Goal: Task Accomplishment & Management: Use online tool/utility

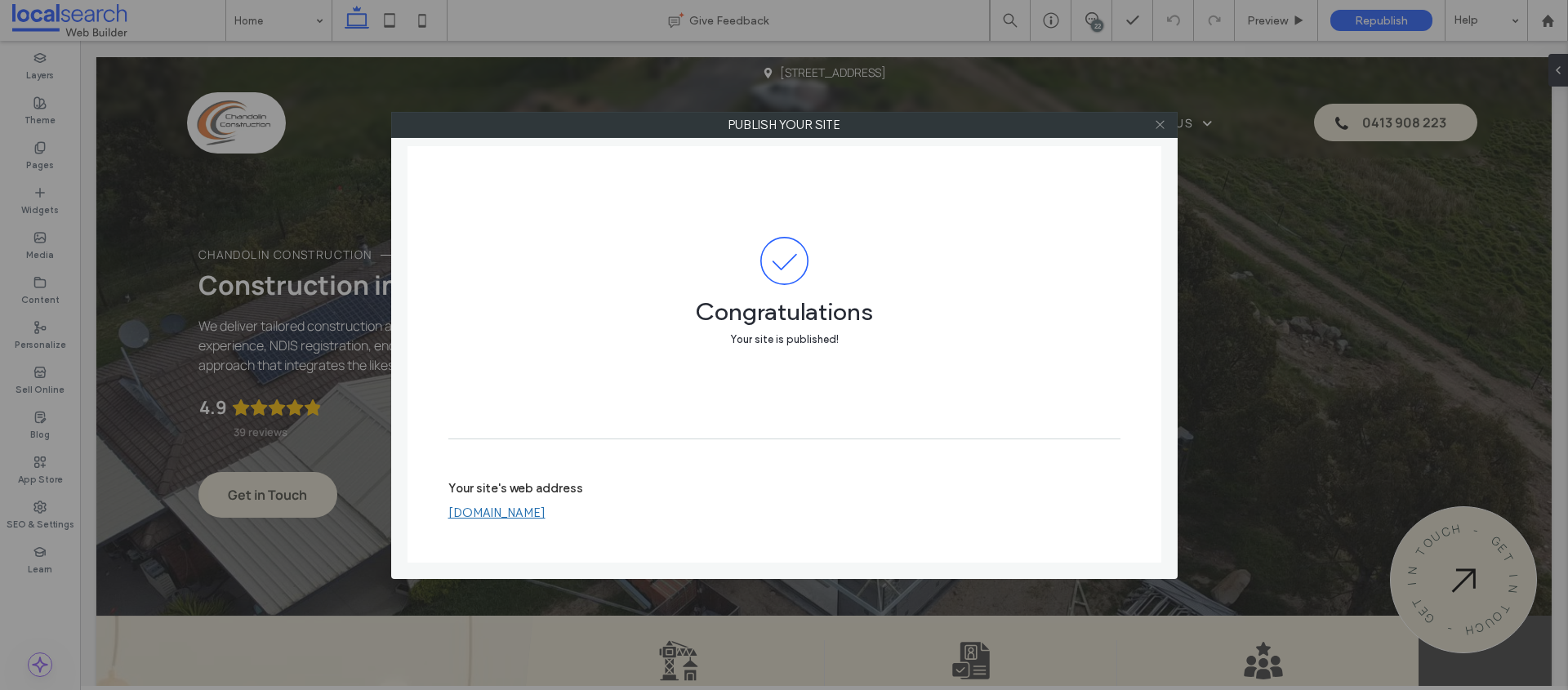
click at [1161, 124] on use at bounding box center [1160, 125] width 8 height 8
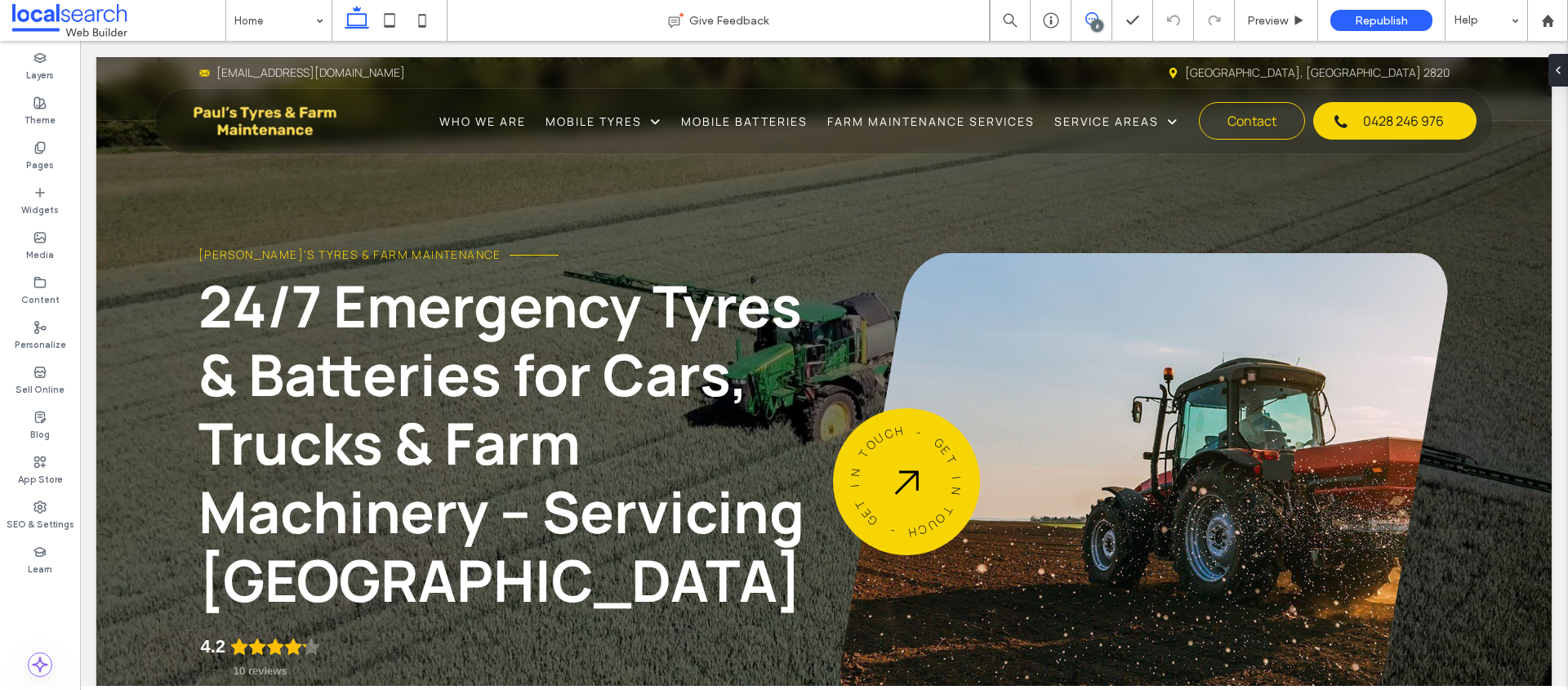
click at [1096, 17] on use at bounding box center [1091, 18] width 13 height 13
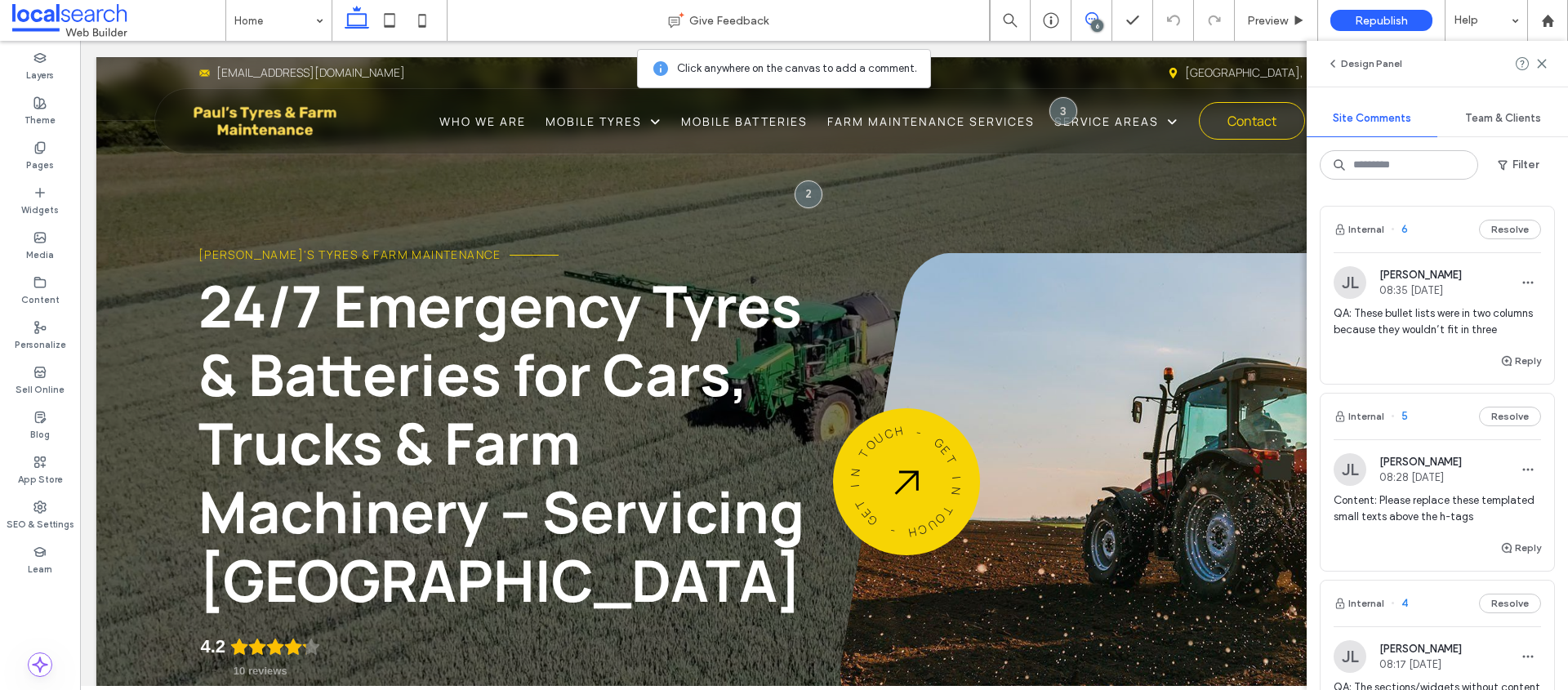
click at [1421, 322] on span "QA: These bullet lists were in two columns because they wouldn’t fit in three" at bounding box center [1437, 321] width 207 height 33
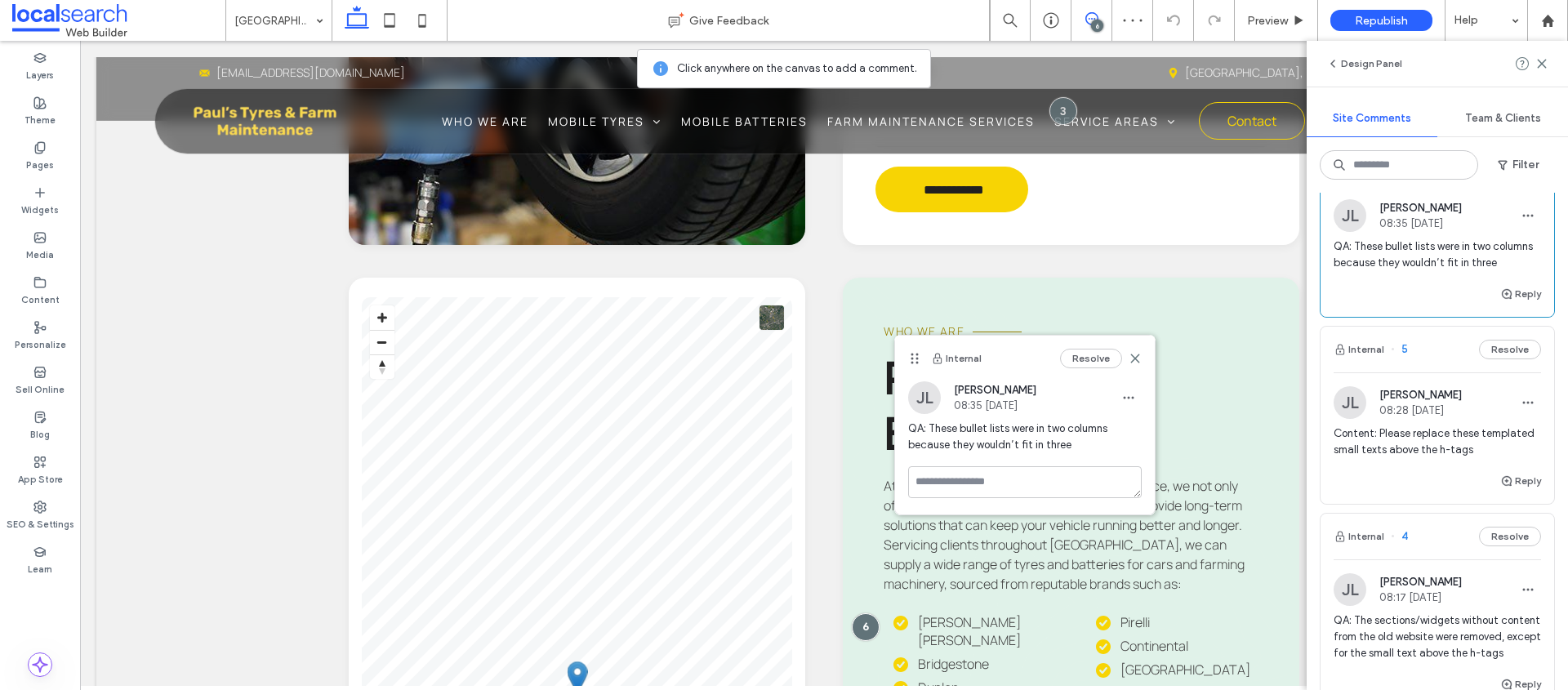
scroll to position [69, 0]
click at [1441, 455] on span "Content: Please replace these templated small texts above the h-tags" at bounding box center [1437, 440] width 207 height 33
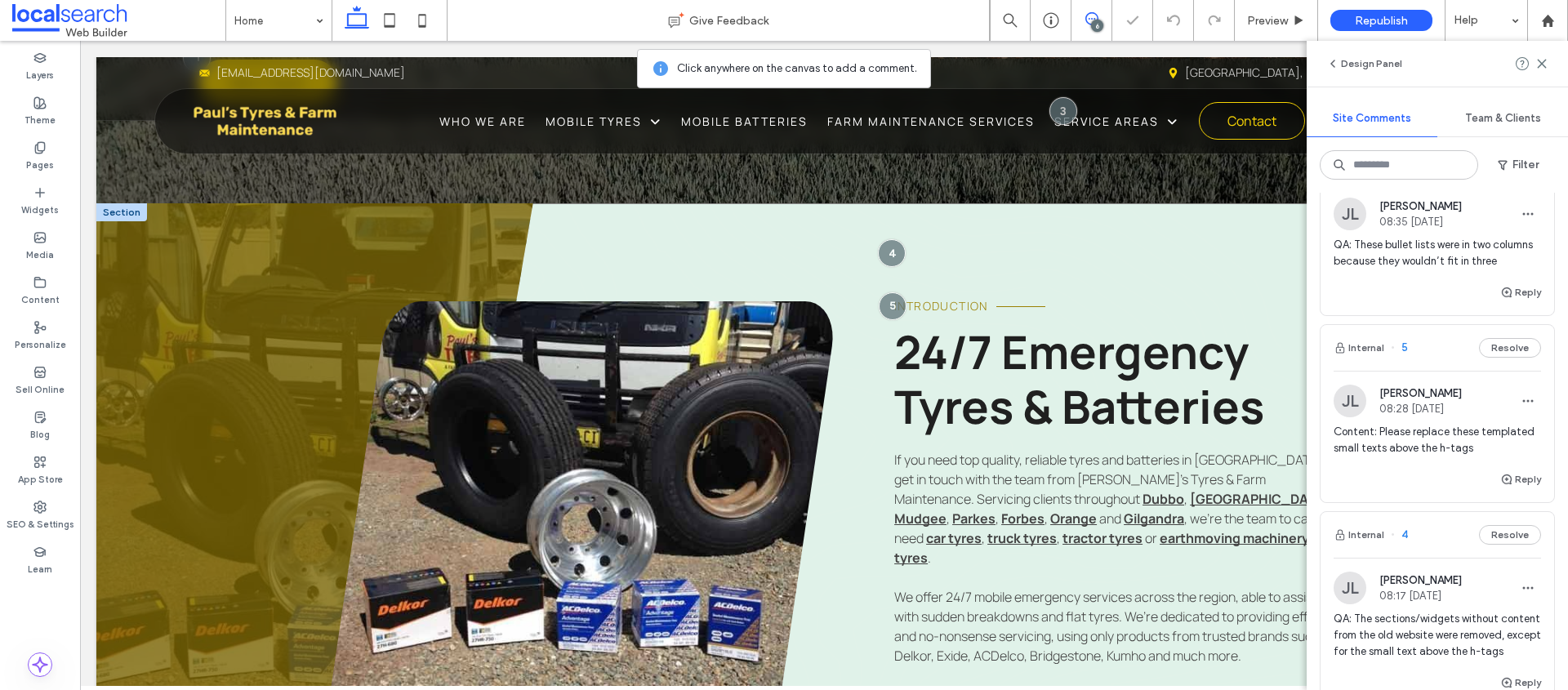
scroll to position [637, 0]
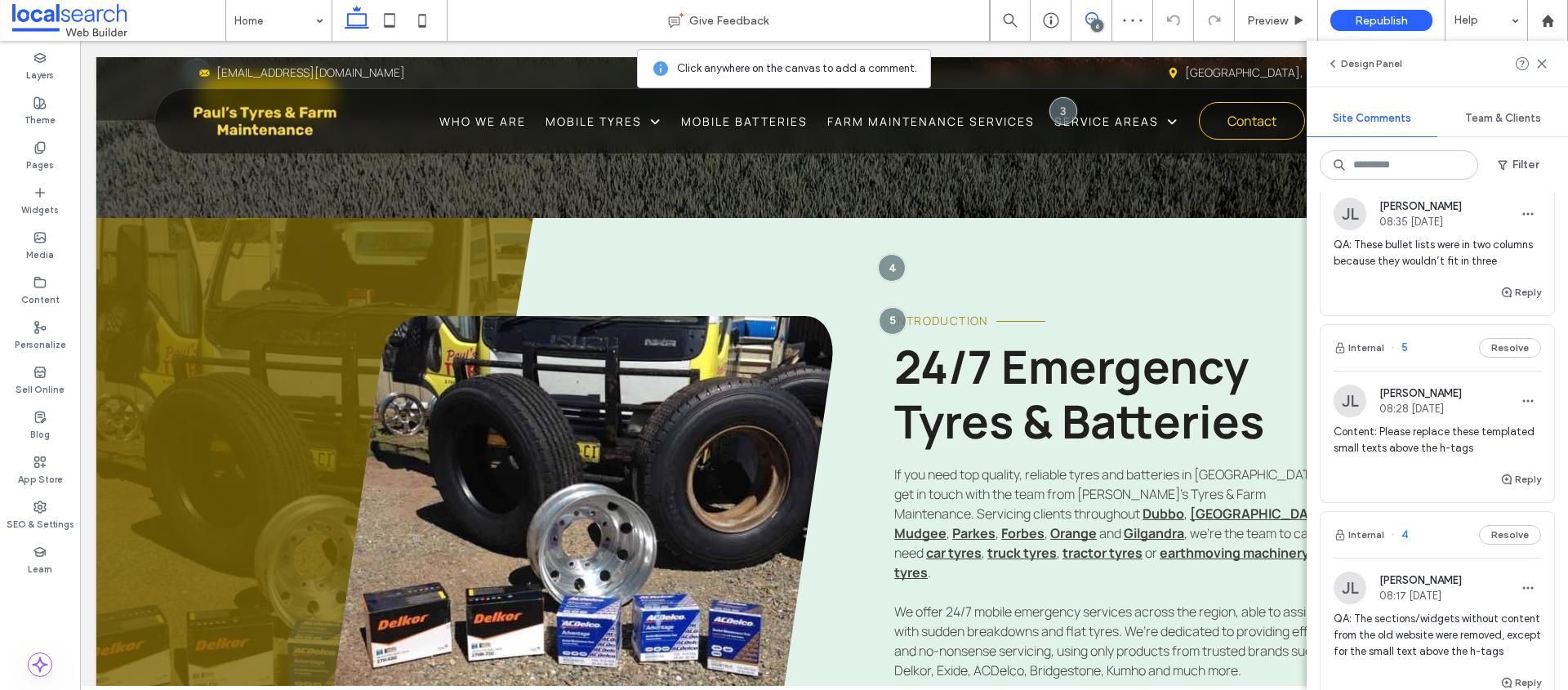
click at [1374, 452] on span "Content: Please replace these templated small texts above the h-tags" at bounding box center [1437, 440] width 207 height 33
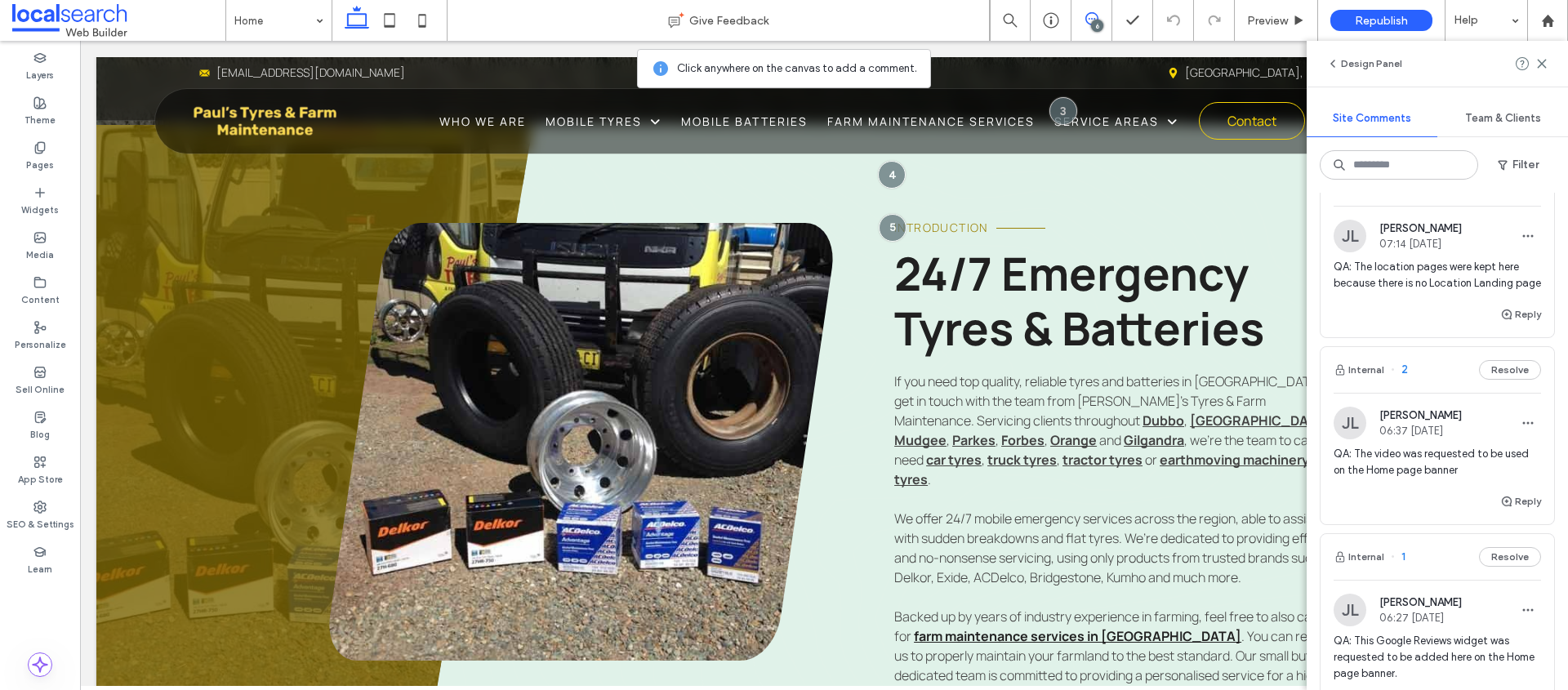
scroll to position [645, 0]
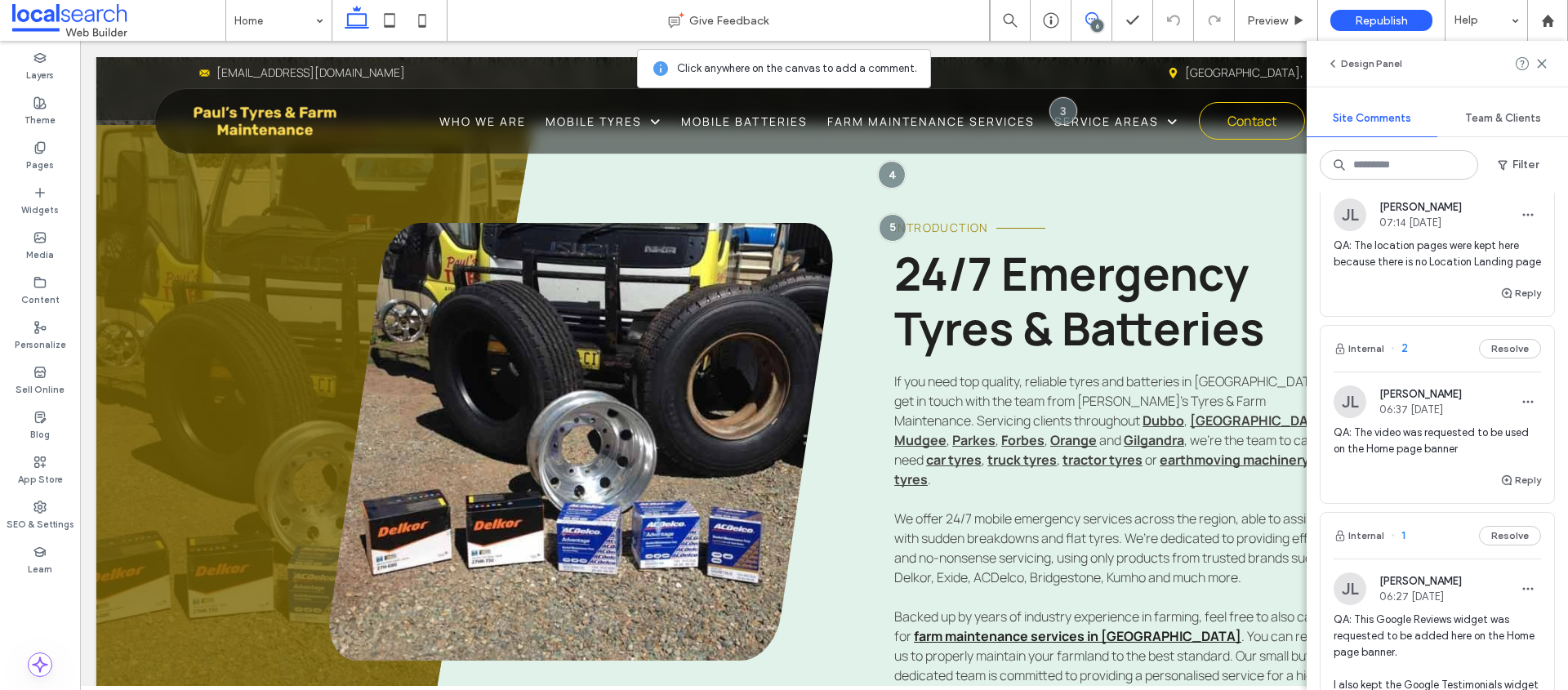
click at [1430, 458] on span "QA: The video was requested to be used on the Home page banner" at bounding box center [1437, 441] width 207 height 33
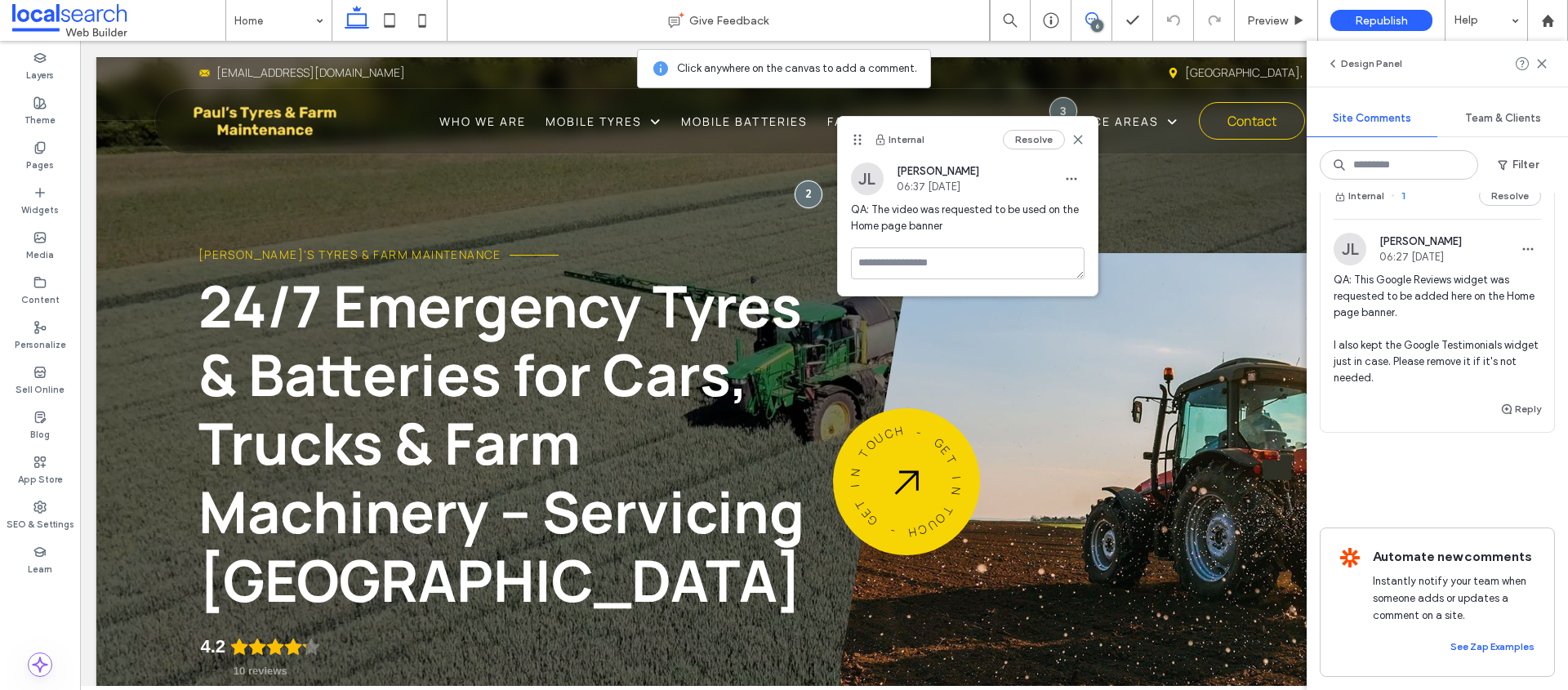
scroll to position [1052, 0]
click at [1253, 22] on span "Preview" at bounding box center [1268, 21] width 41 height 14
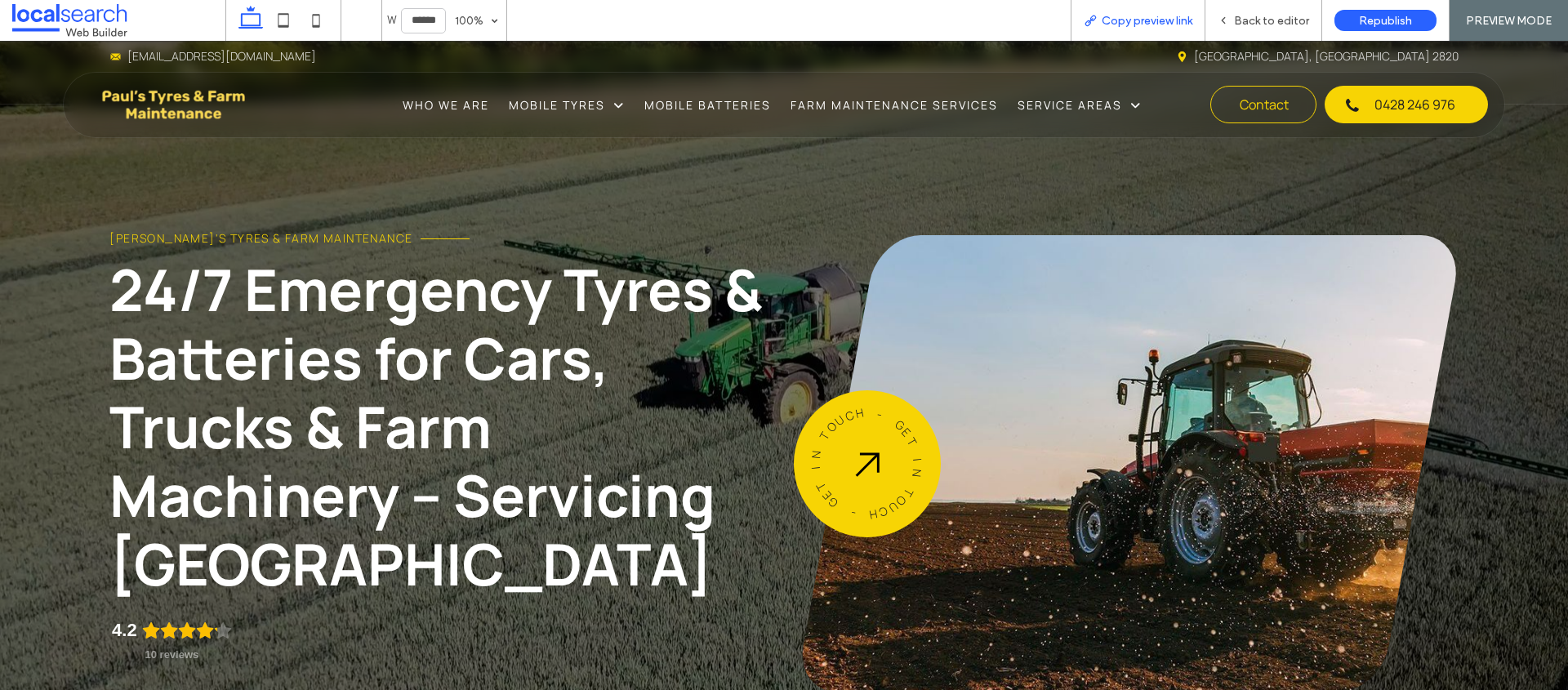
click at [1136, 21] on span "Copy preview link" at bounding box center [1147, 21] width 91 height 14
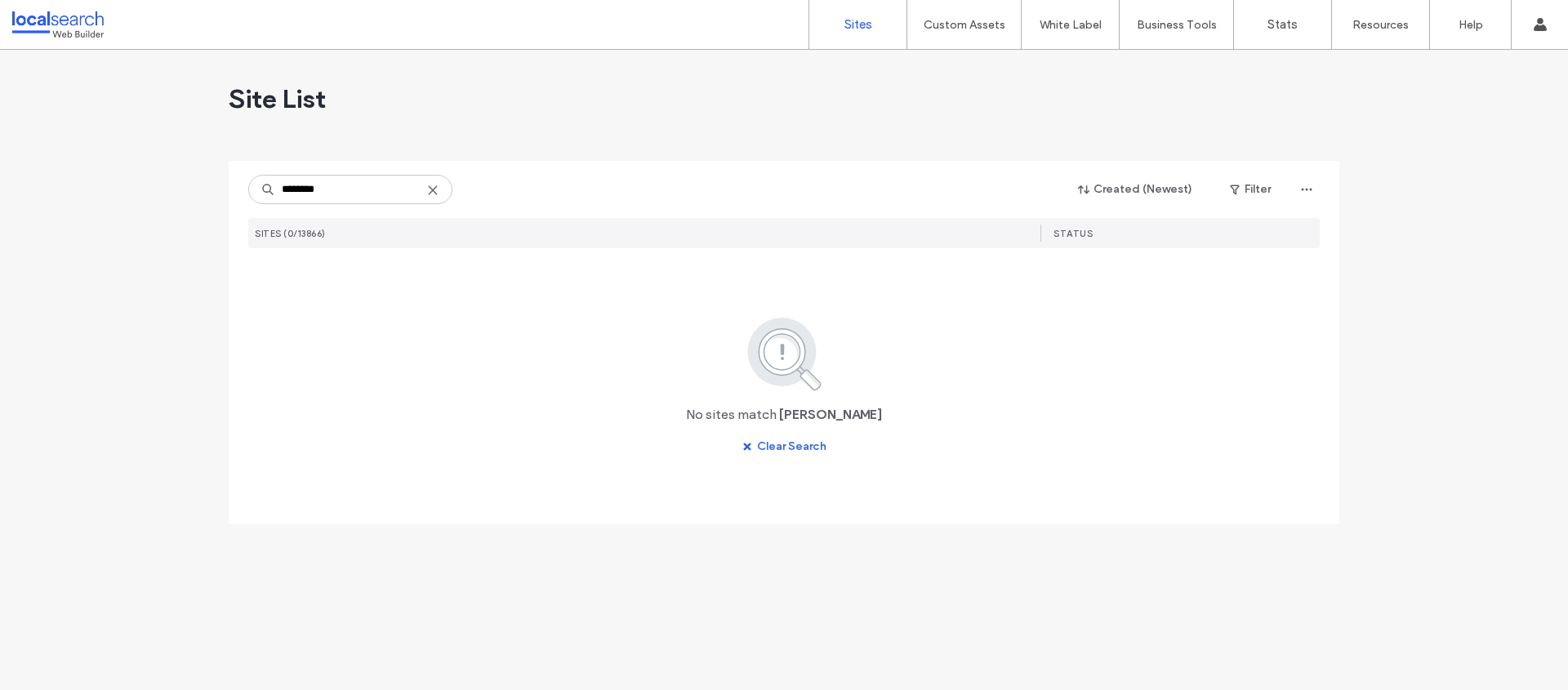
click at [312, 189] on input "********" at bounding box center [350, 188] width 204 height 29
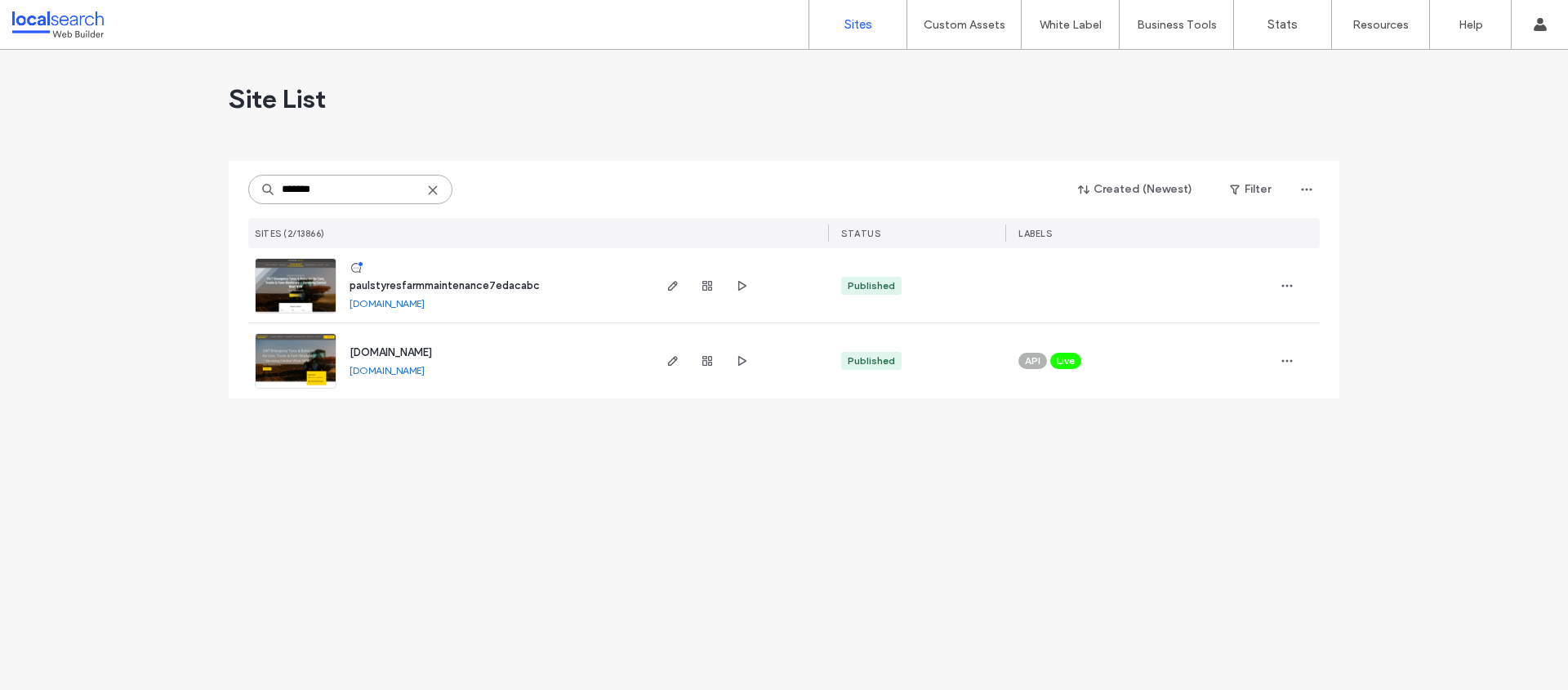
click at [343, 189] on input "*******" at bounding box center [350, 188] width 204 height 29
paste input "*"
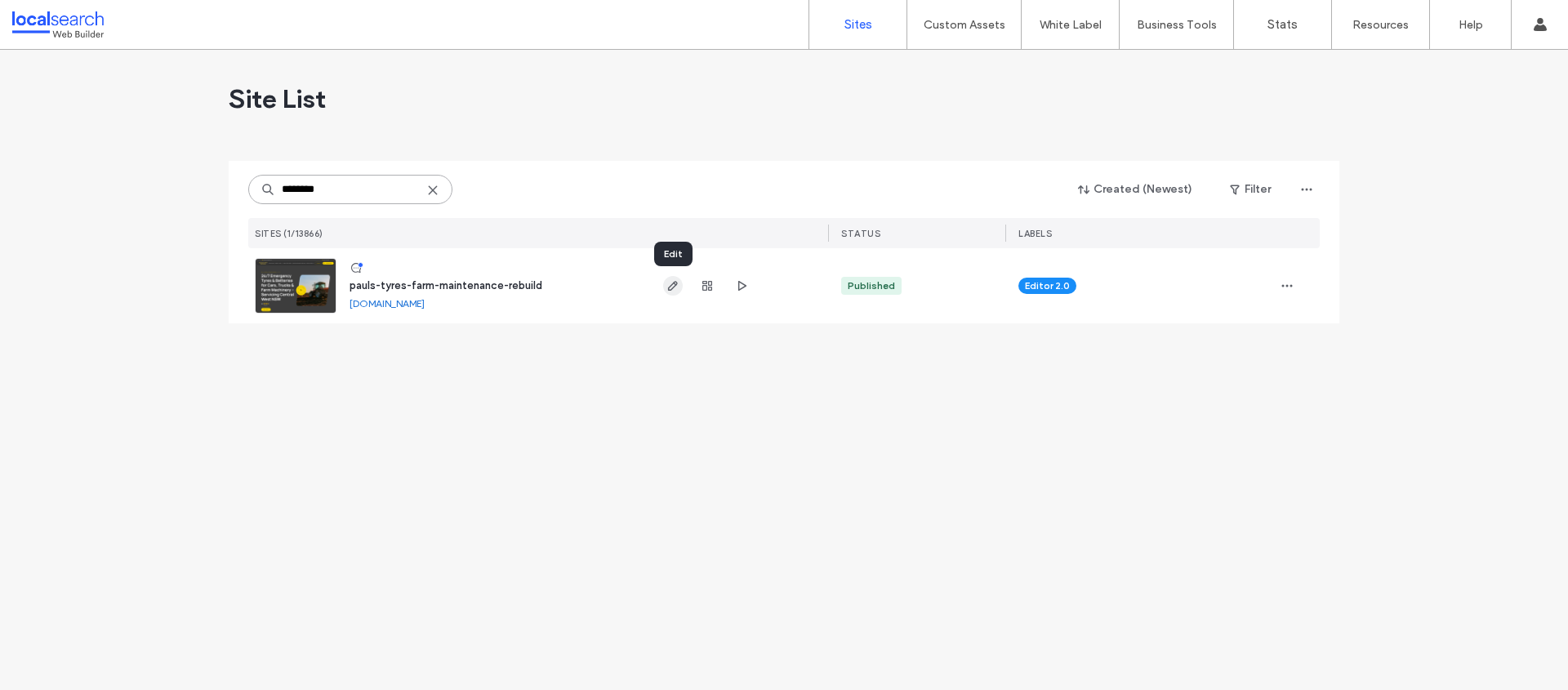
type input "********"
click at [672, 285] on icon "button" at bounding box center [672, 285] width 13 height 13
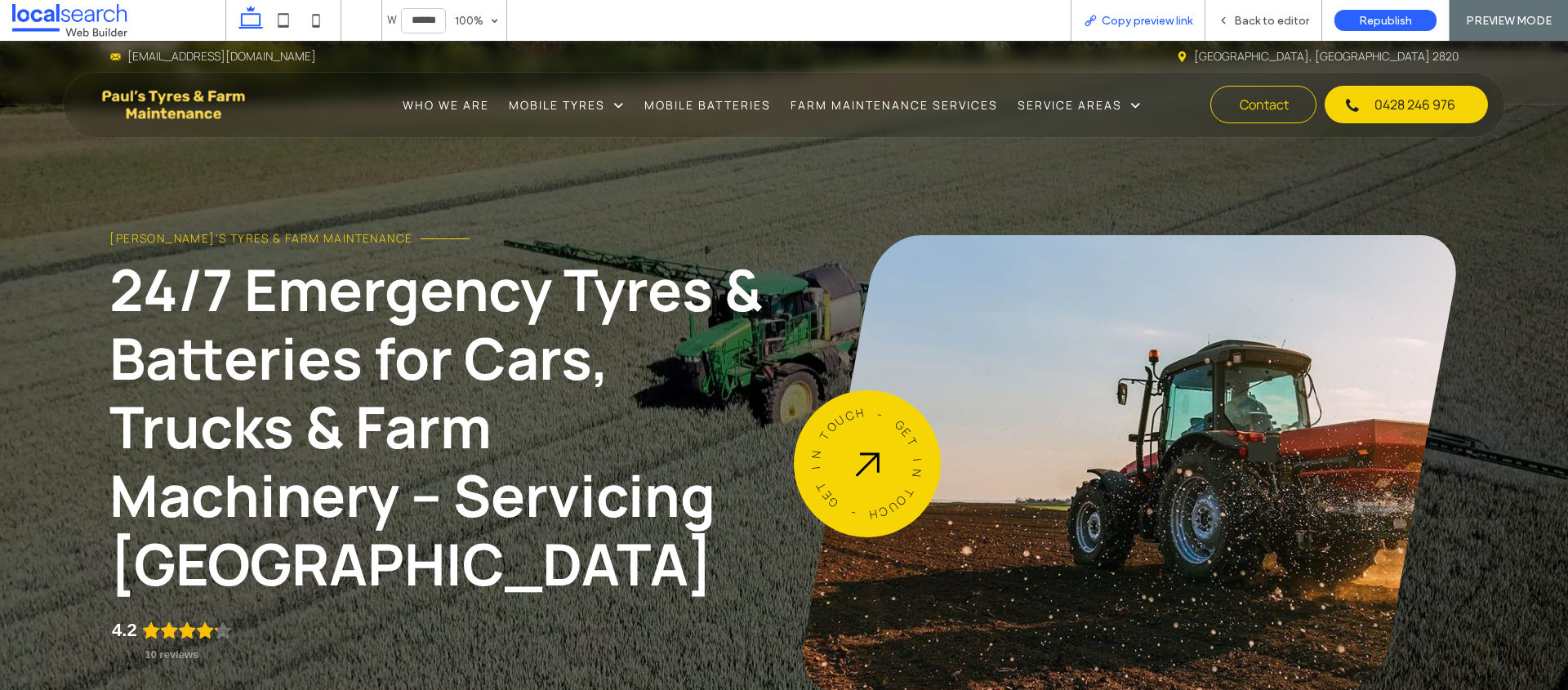
click at [1180, 20] on span "Copy preview link" at bounding box center [1147, 21] width 91 height 14
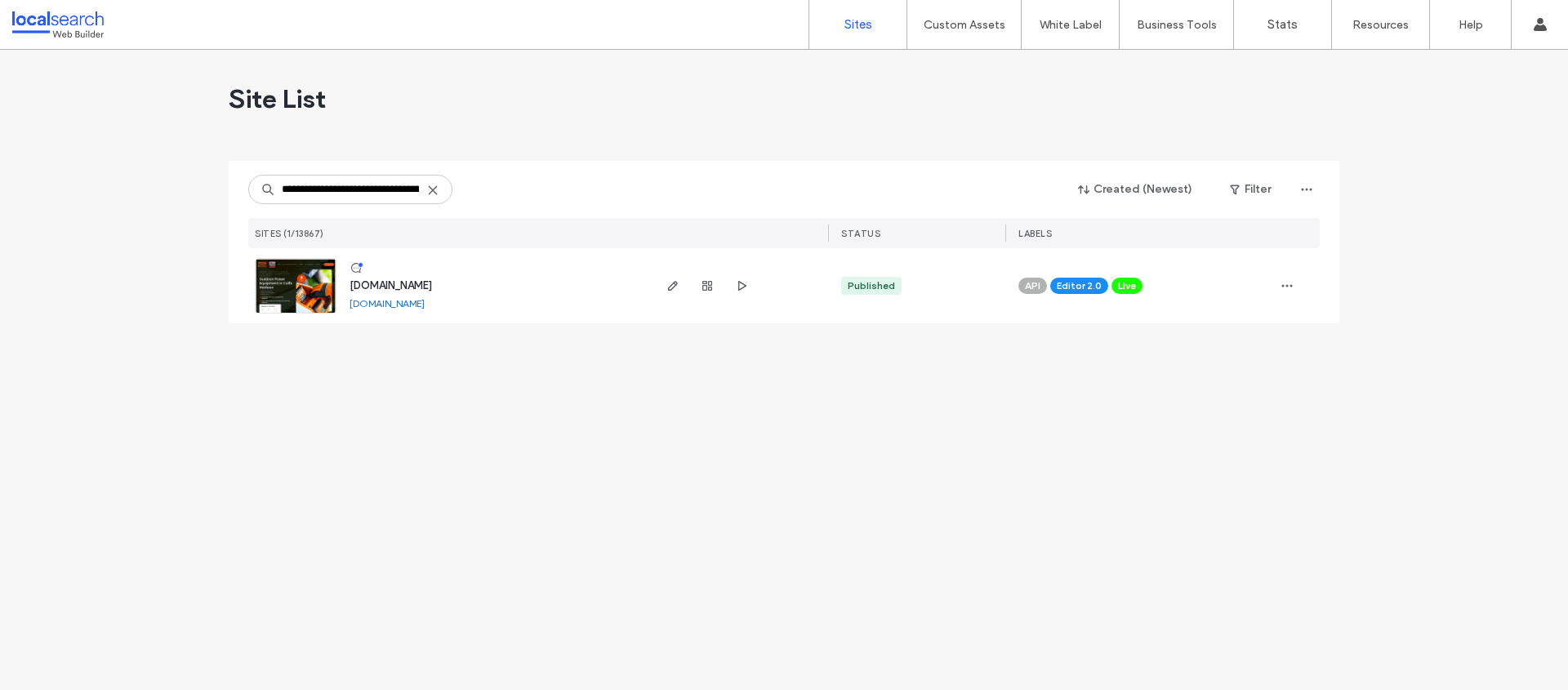
scroll to position [0, 107]
type input "**********"
click at [669, 286] on use "button" at bounding box center [673, 286] width 10 height 10
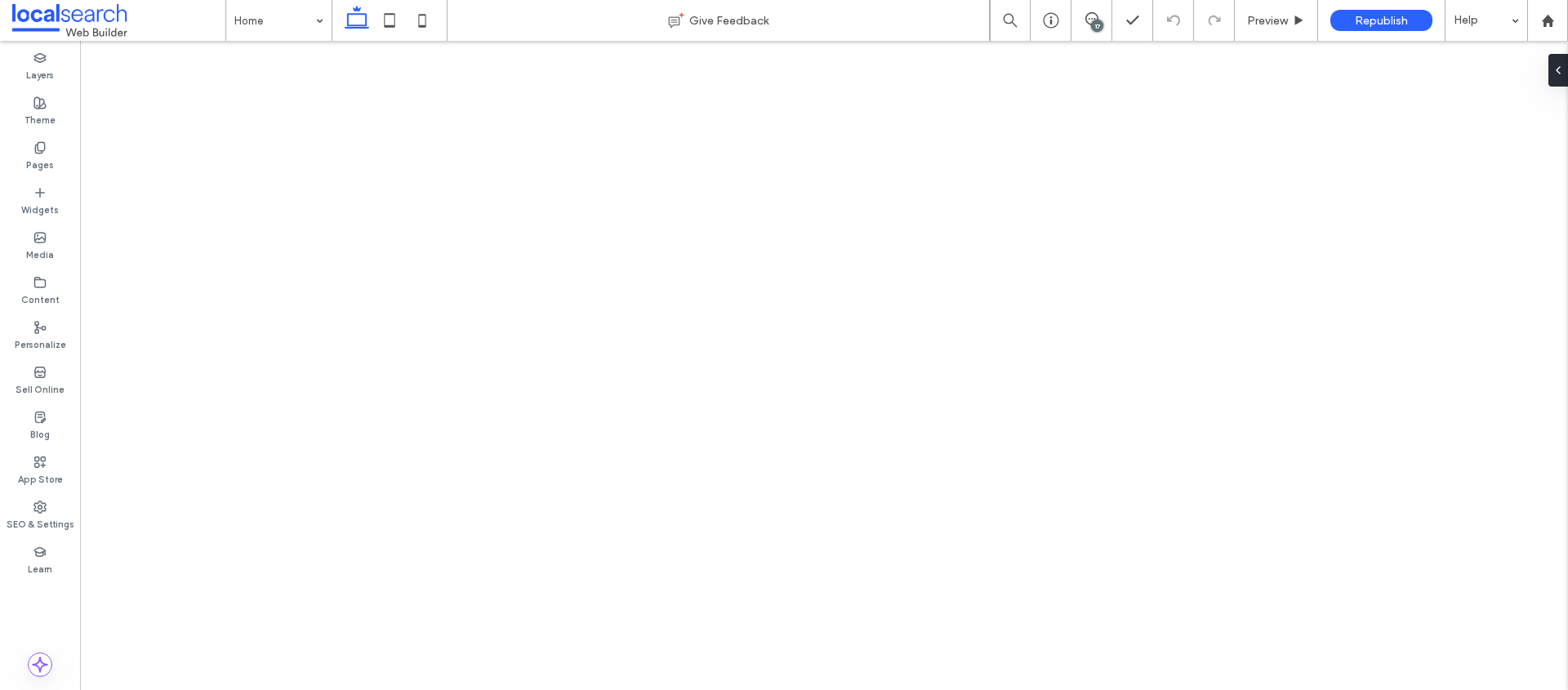
click at [1087, 12] on icon at bounding box center [1091, 18] width 13 height 13
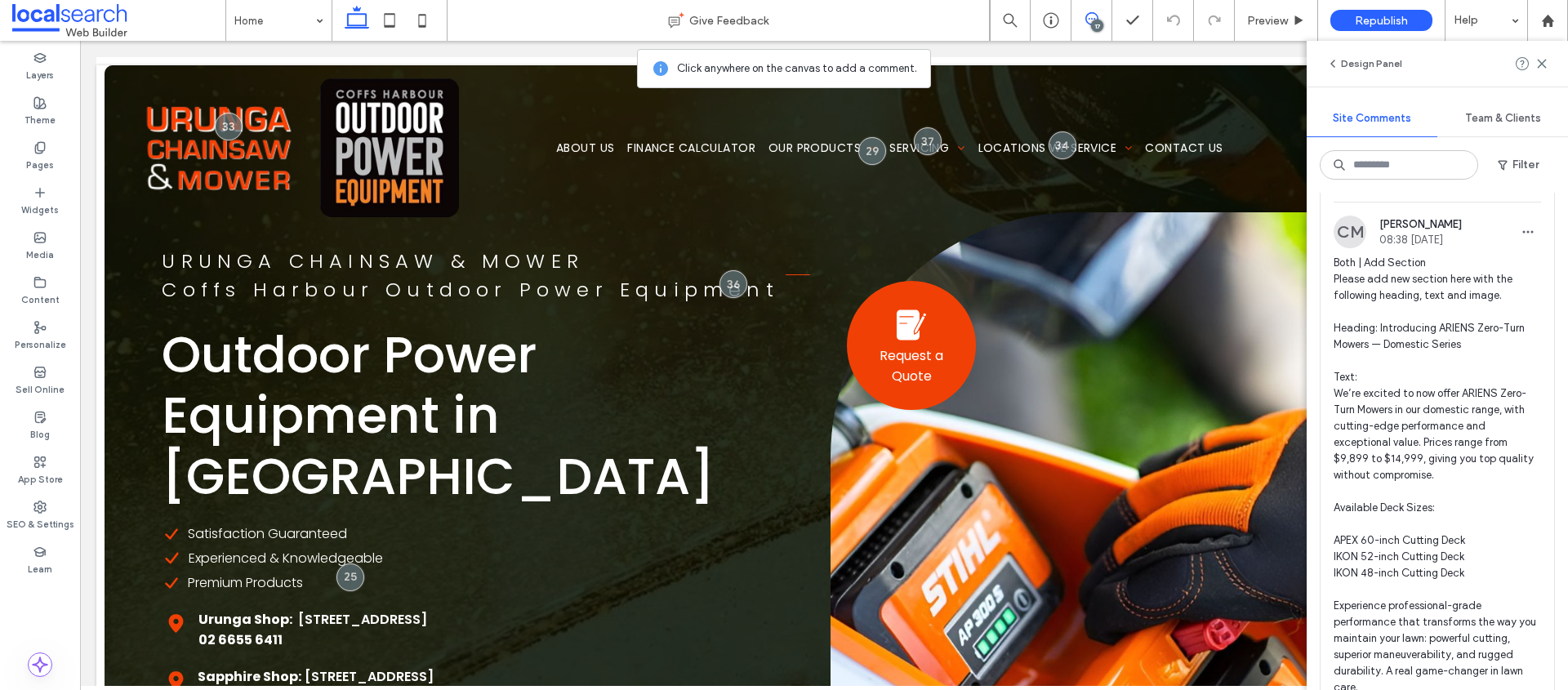
scroll to position [62, 0]
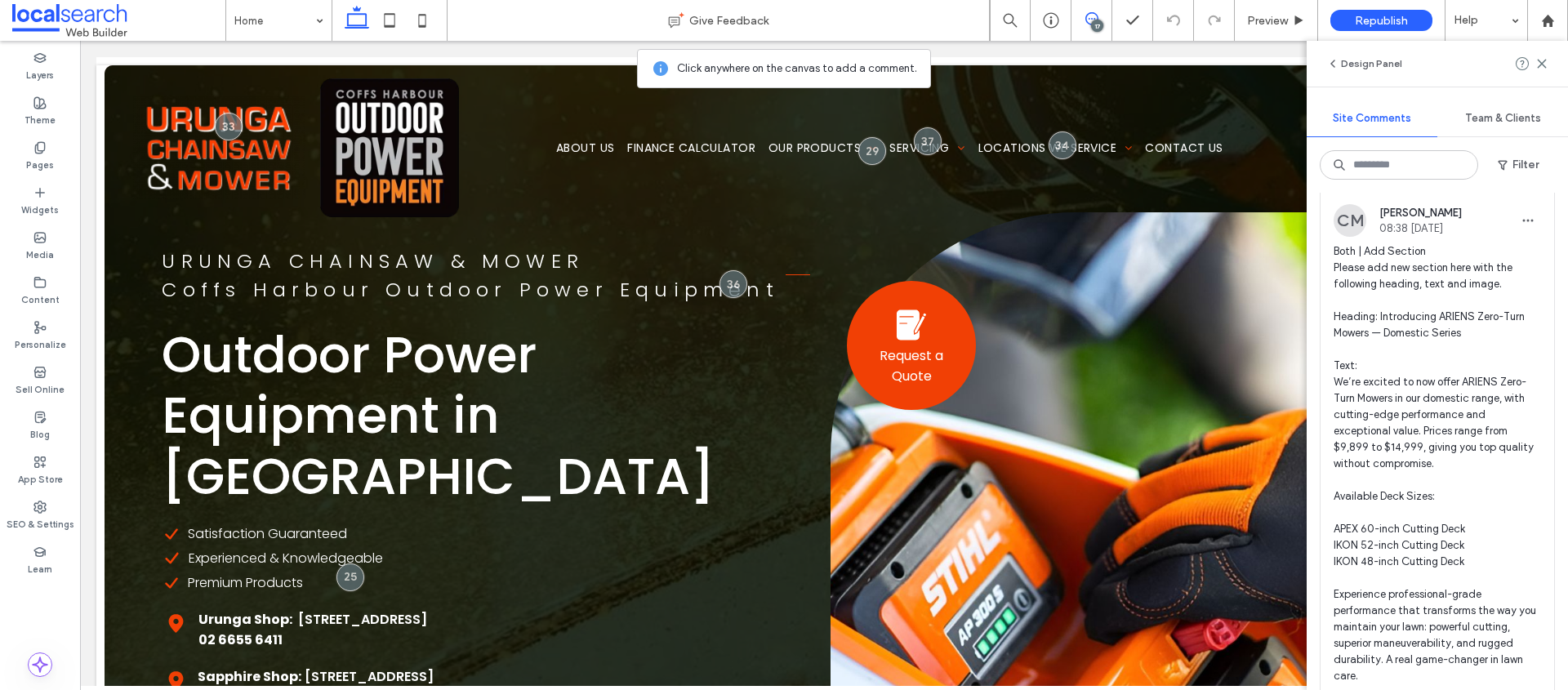
click at [1459, 437] on span "Both | Add Section Please add new section here with the following heading, text…" at bounding box center [1437, 480] width 207 height 474
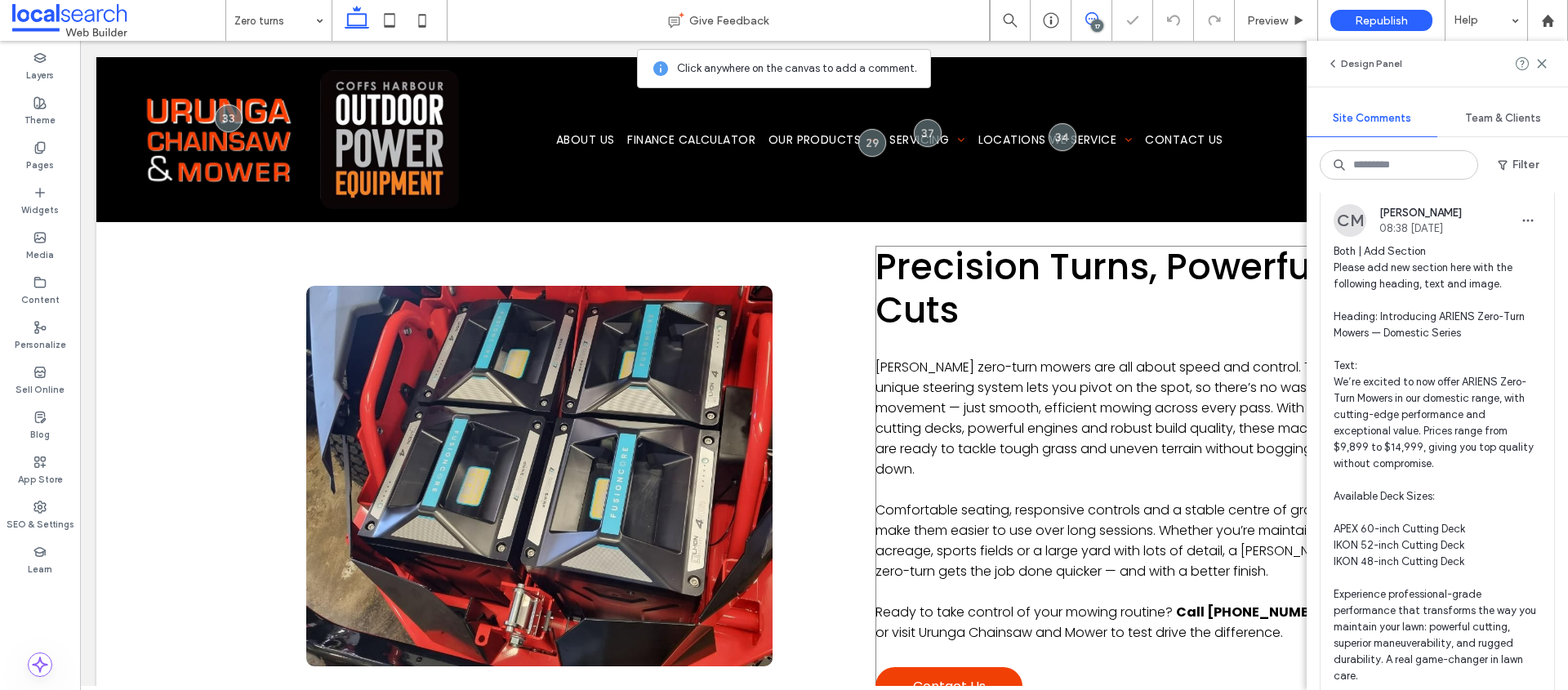
scroll to position [2023, 0]
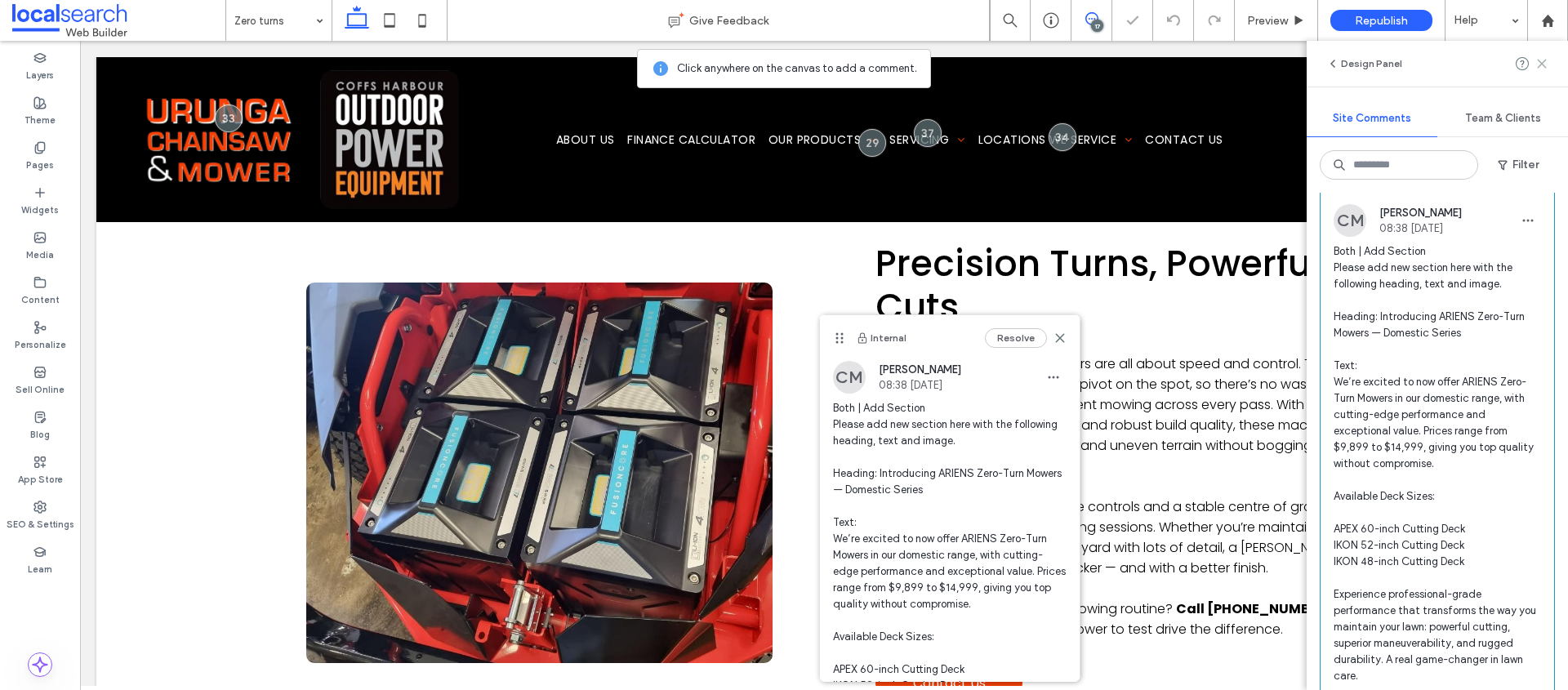
click at [1545, 64] on icon at bounding box center [1542, 63] width 13 height 13
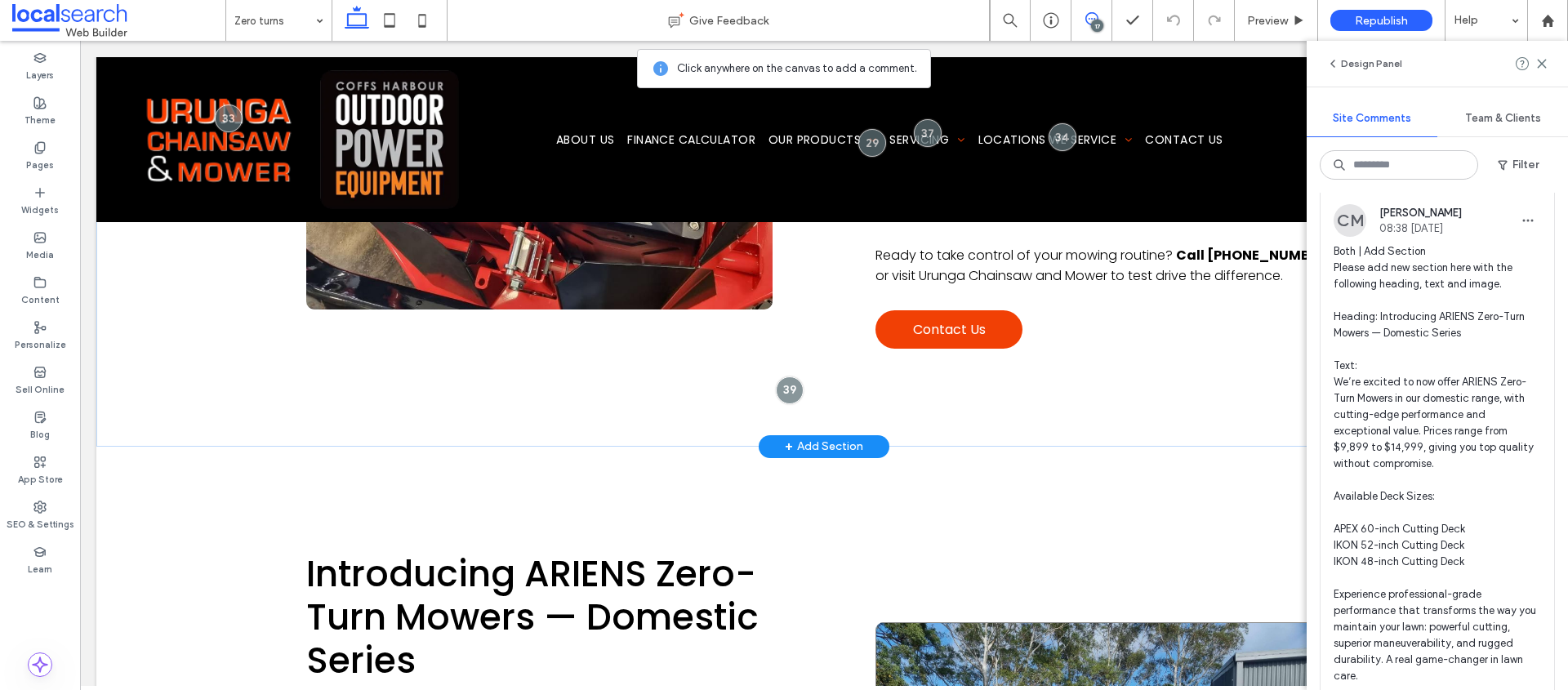
scroll to position [2166, 0]
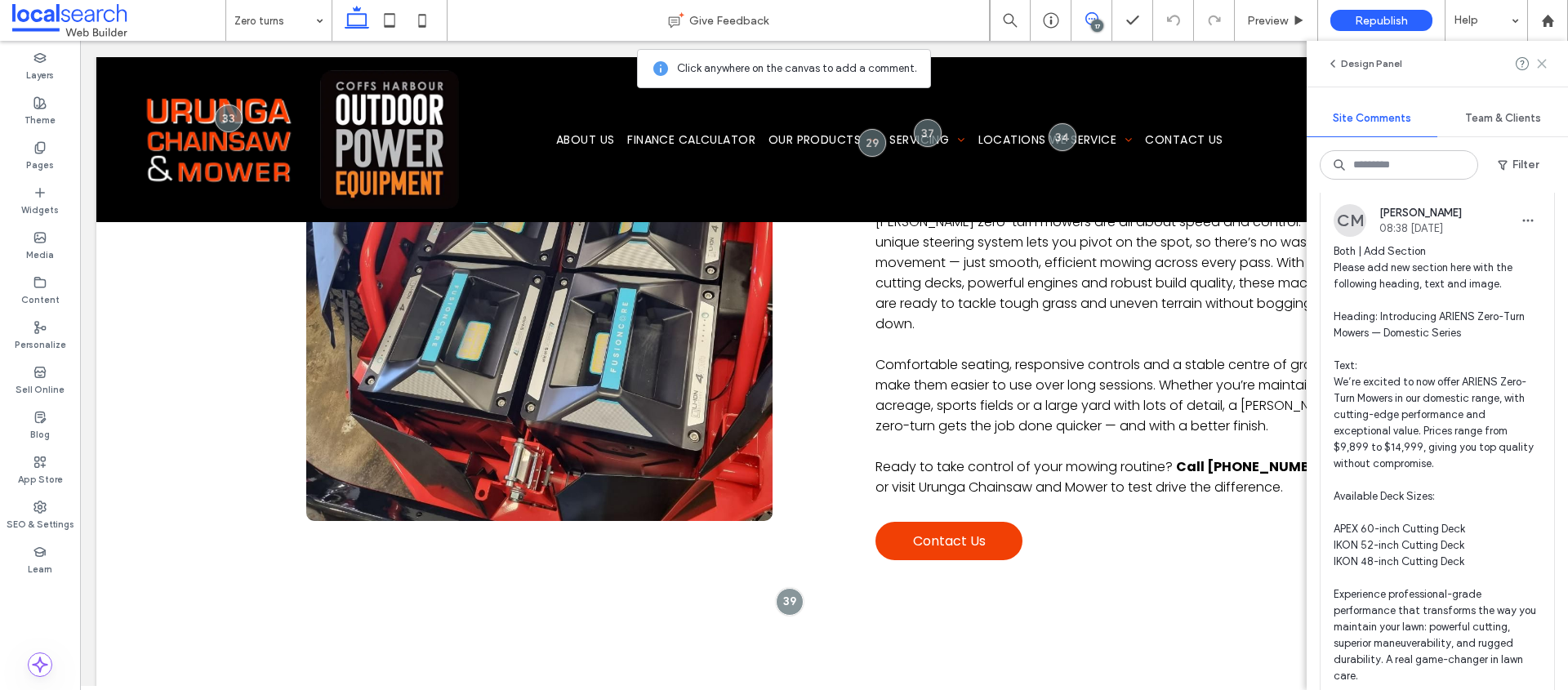
click at [1541, 66] on icon at bounding box center [1542, 63] width 13 height 13
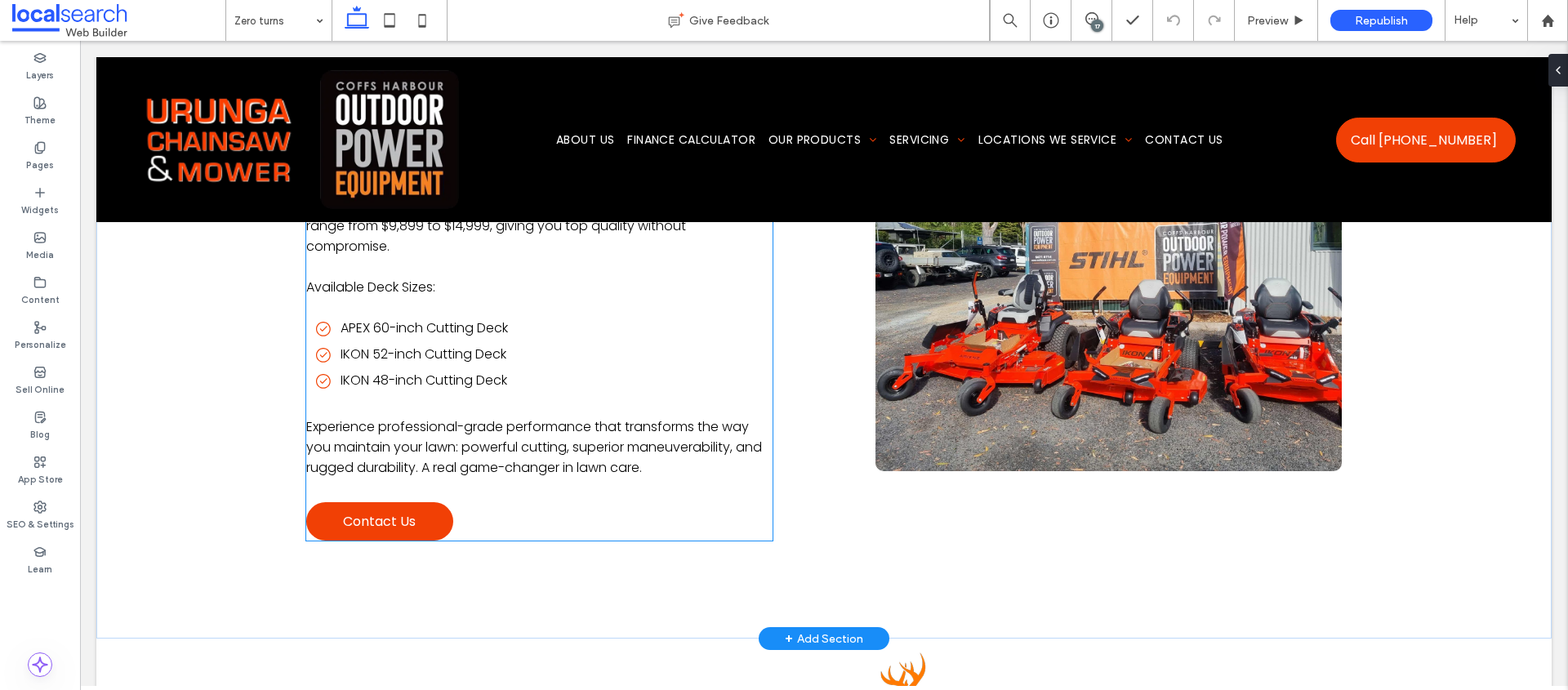
scroll to position [3011, 0]
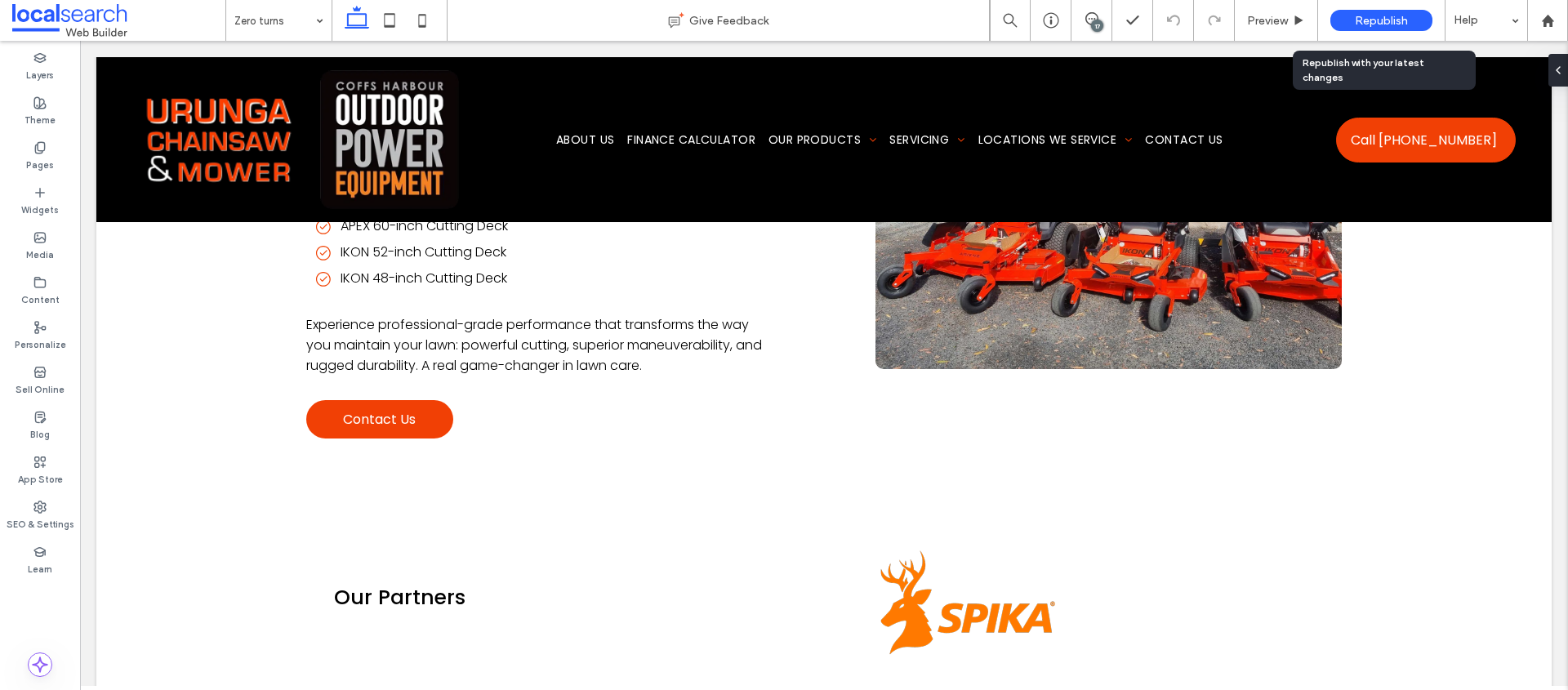
click at [1405, 21] on span "Republish" at bounding box center [1381, 21] width 53 height 14
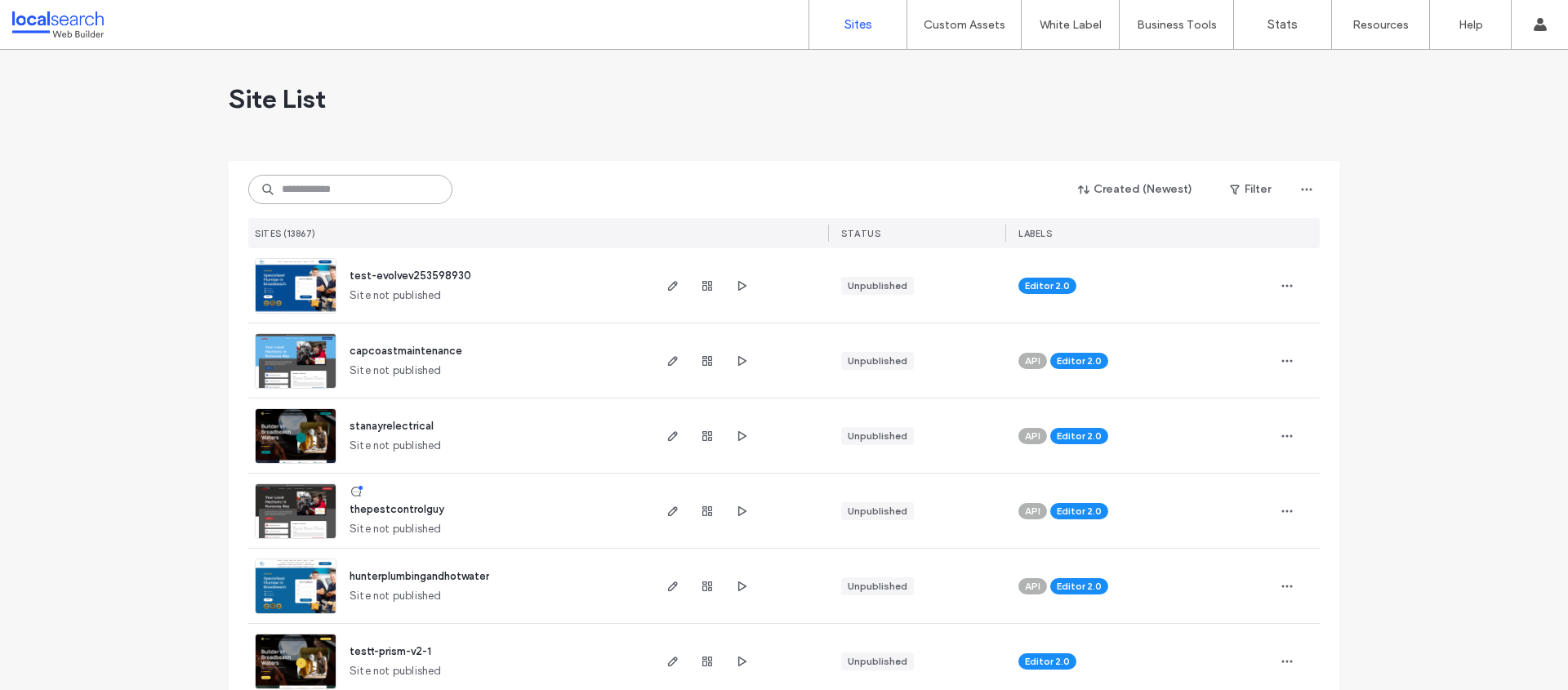
click at [380, 187] on input at bounding box center [350, 188] width 204 height 29
paste input "**********"
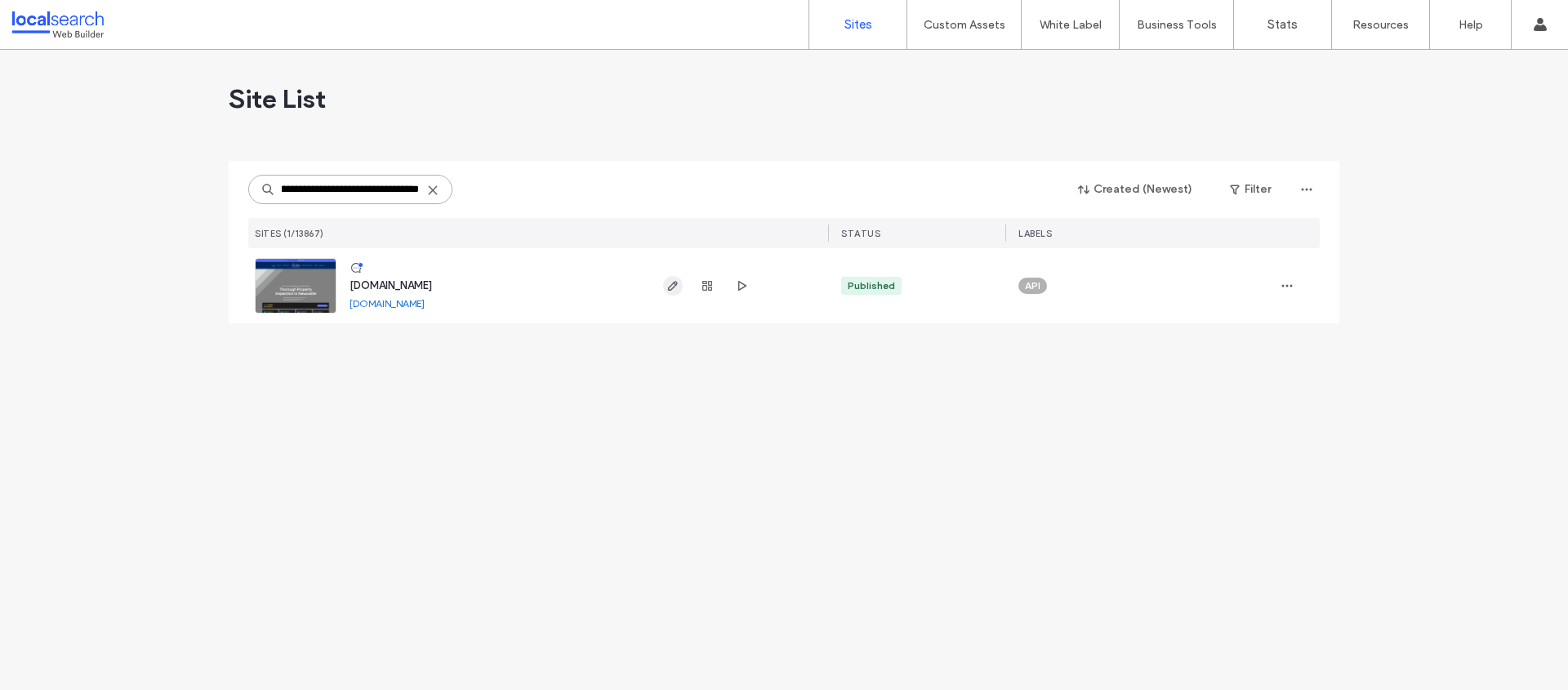
type input "**********"
click at [661, 279] on div at bounding box center [739, 285] width 179 height 75
click at [674, 283] on use "button" at bounding box center [673, 286] width 10 height 10
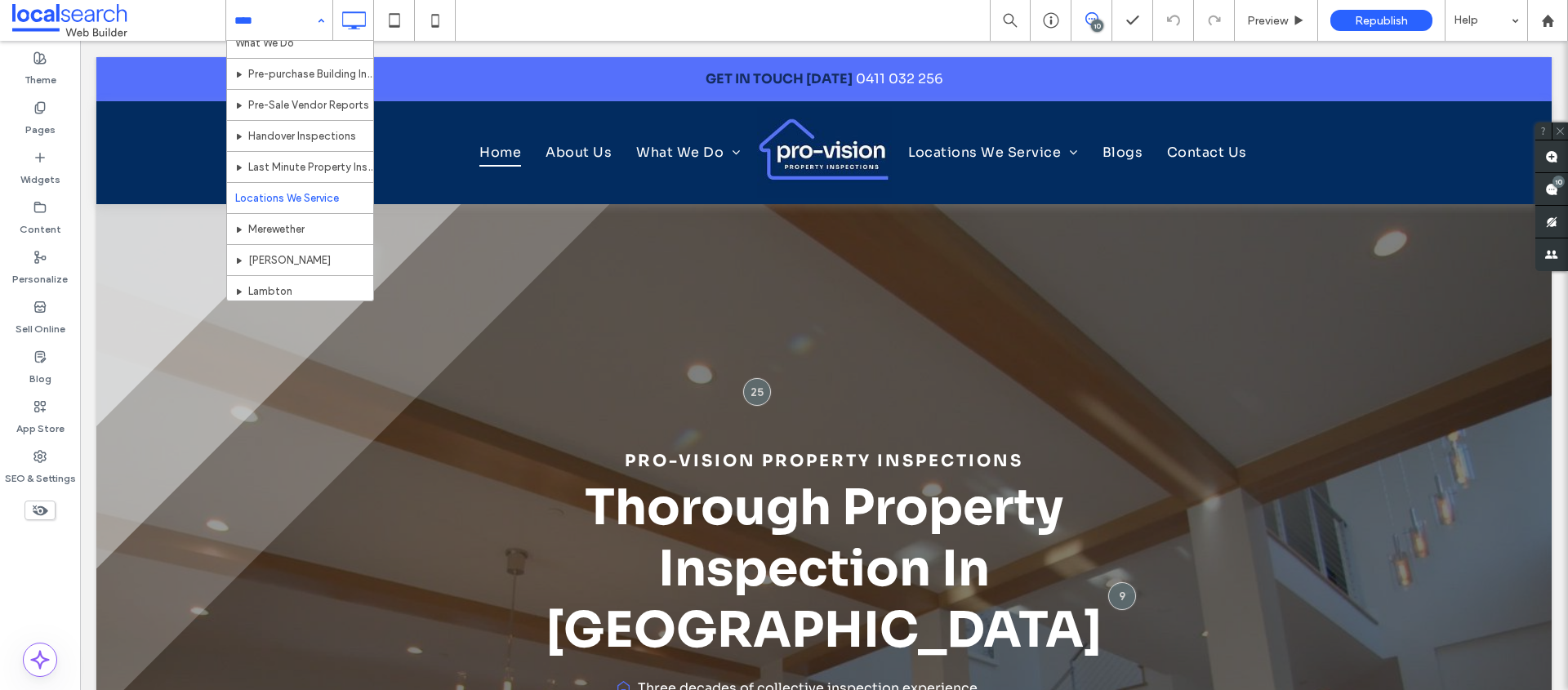
scroll to position [77, 0]
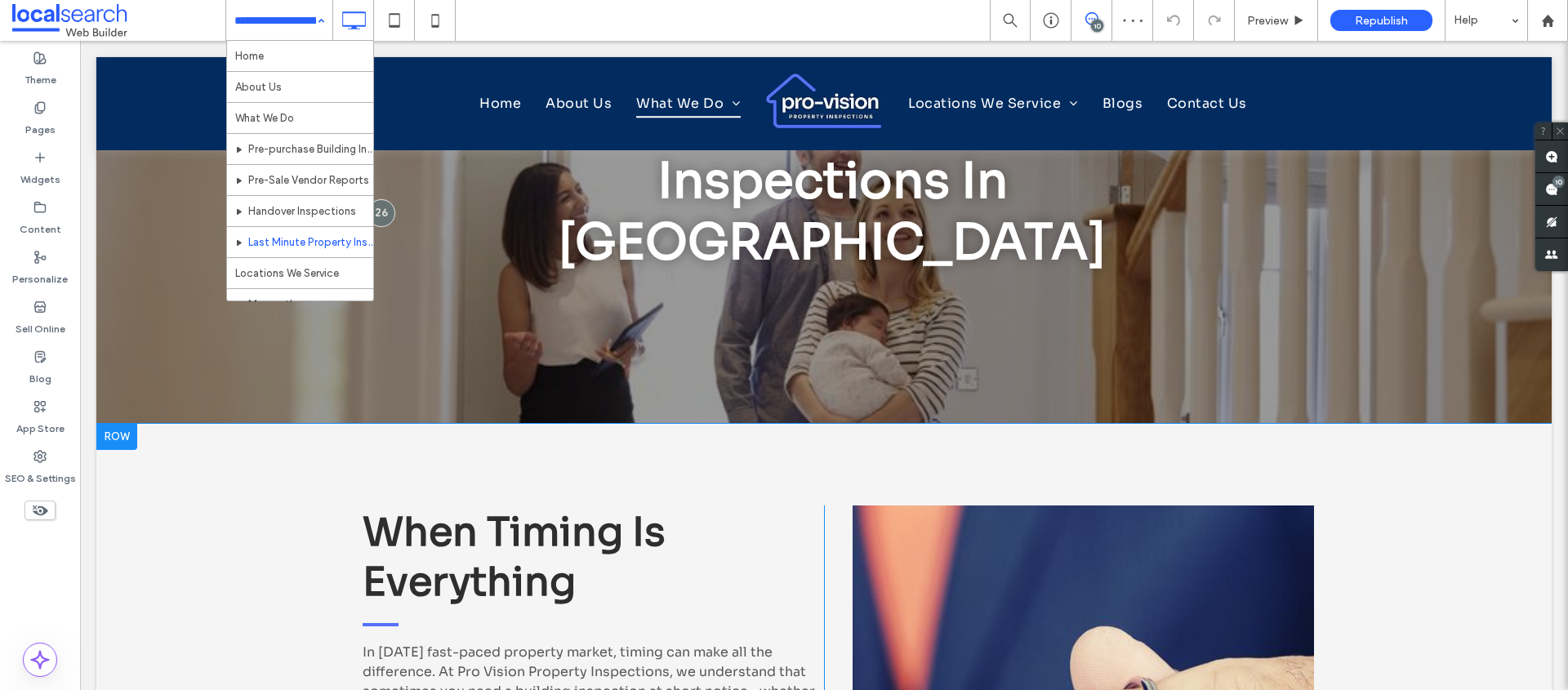
scroll to position [541, 0]
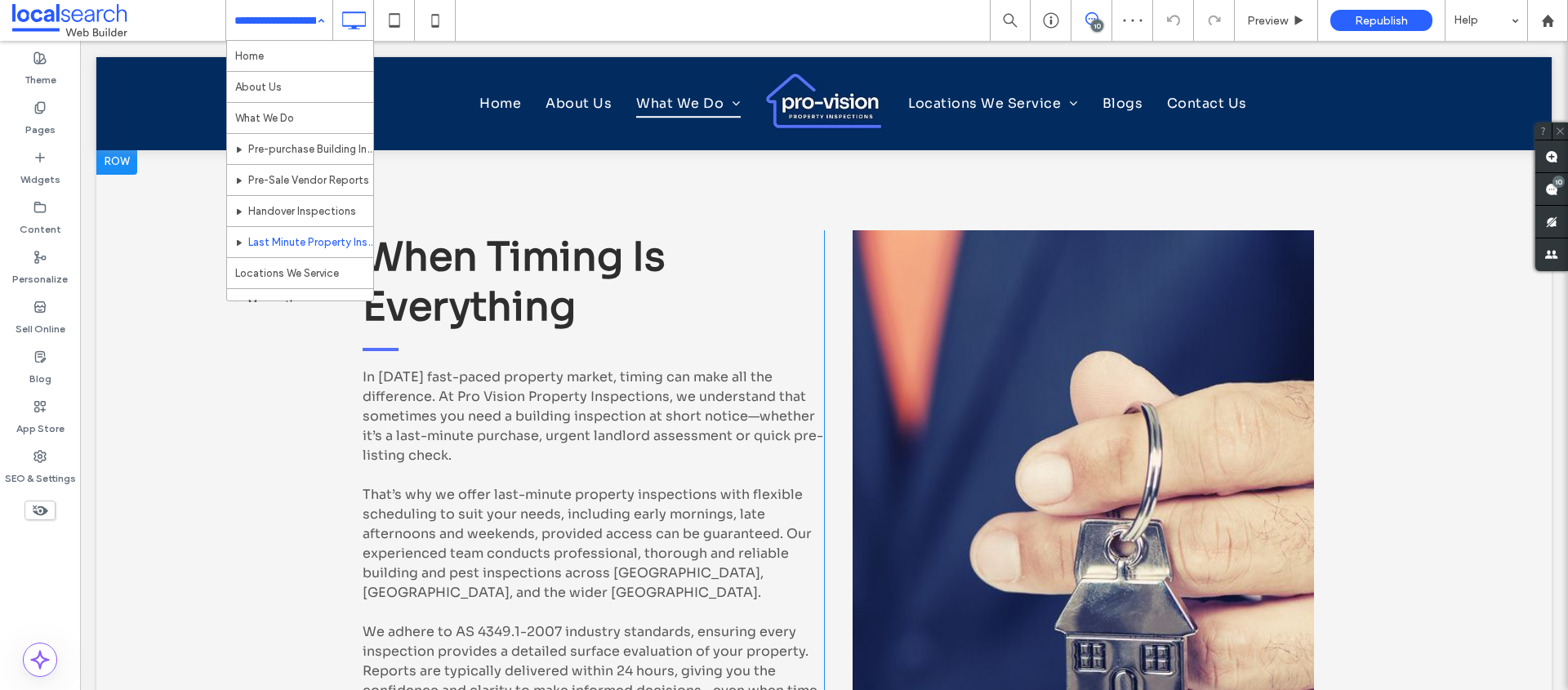
click at [1419, 319] on div "When Timing is Everything In today’s fast-paced property market, timing can mak…" at bounding box center [824, 548] width 1455 height 801
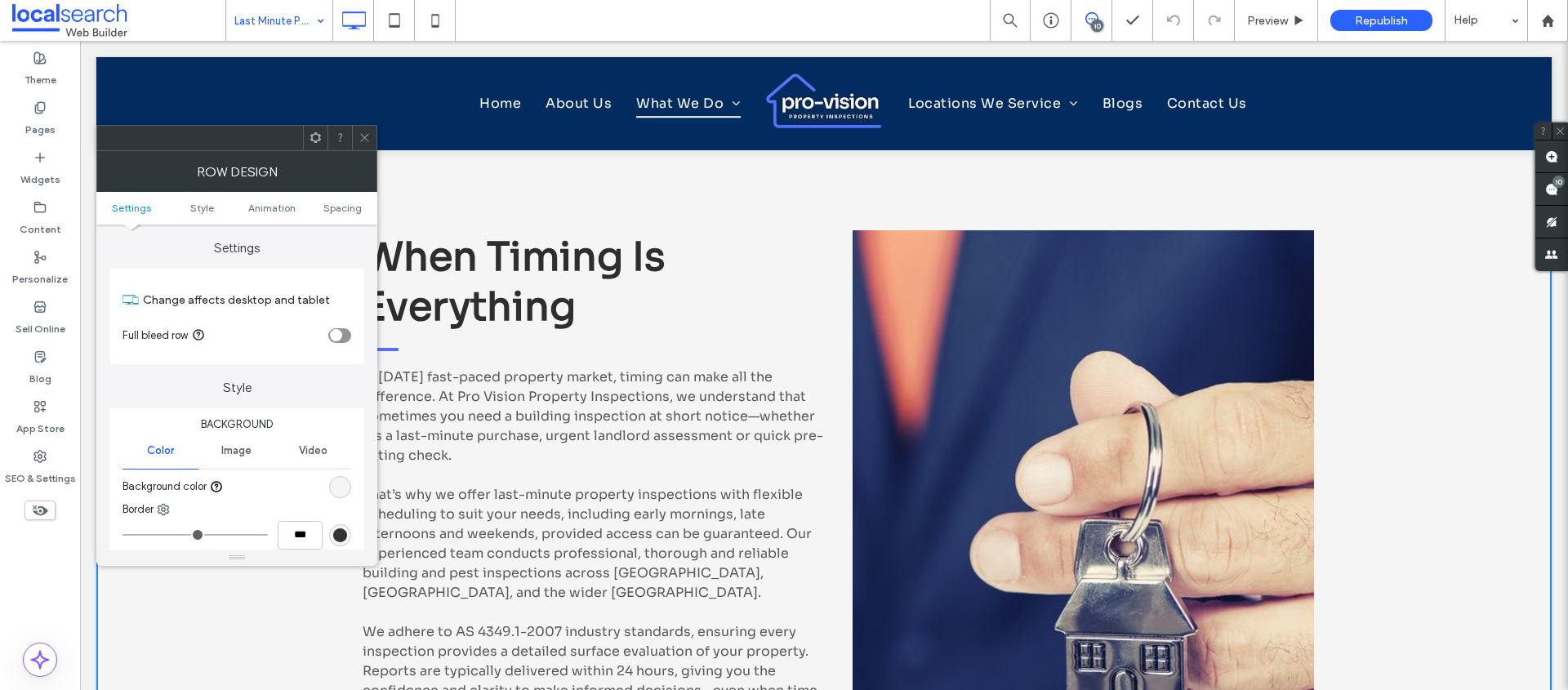
click at [1425, 318] on div "When Timing is Everything In today’s fast-paced property market, timing can mak…" at bounding box center [824, 548] width 1455 height 801
click at [352, 133] on div at bounding box center [364, 138] width 25 height 25
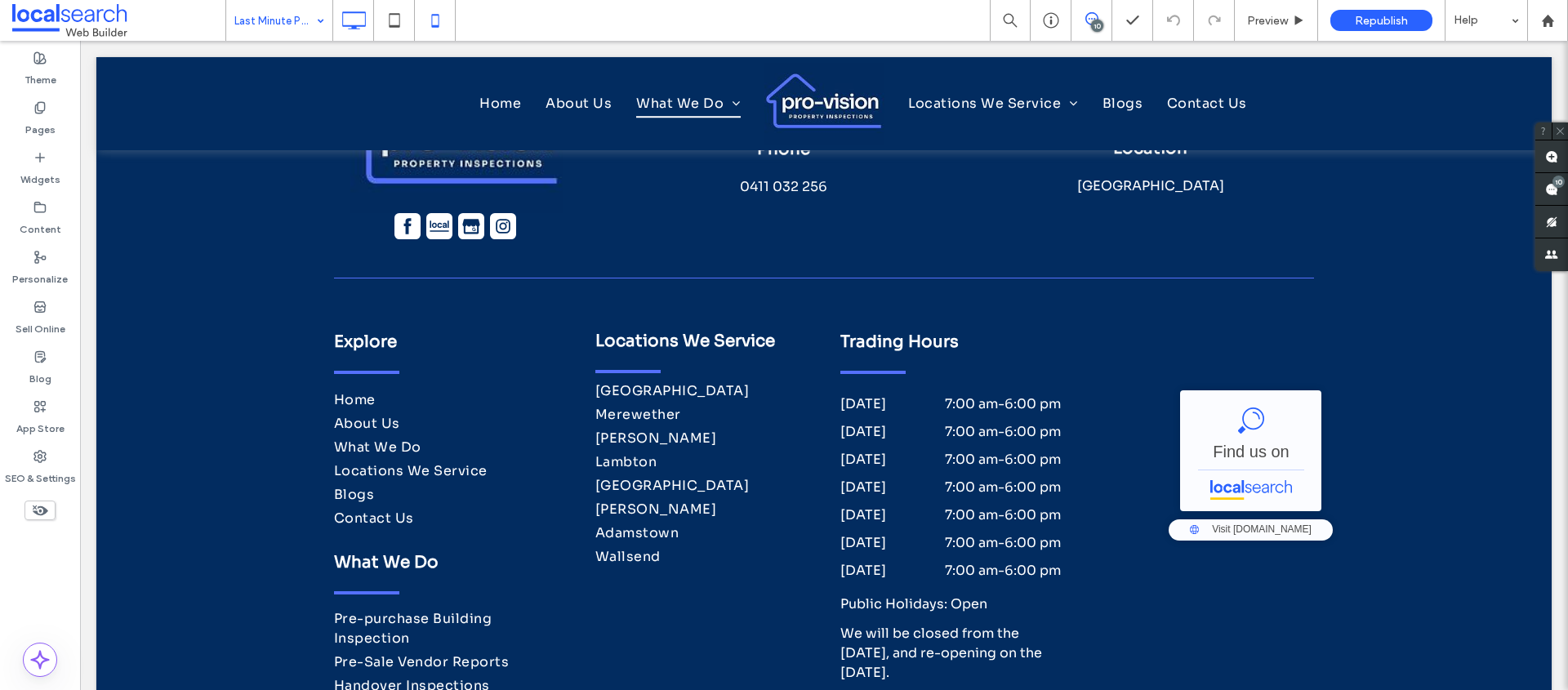
scroll to position [3363, 0]
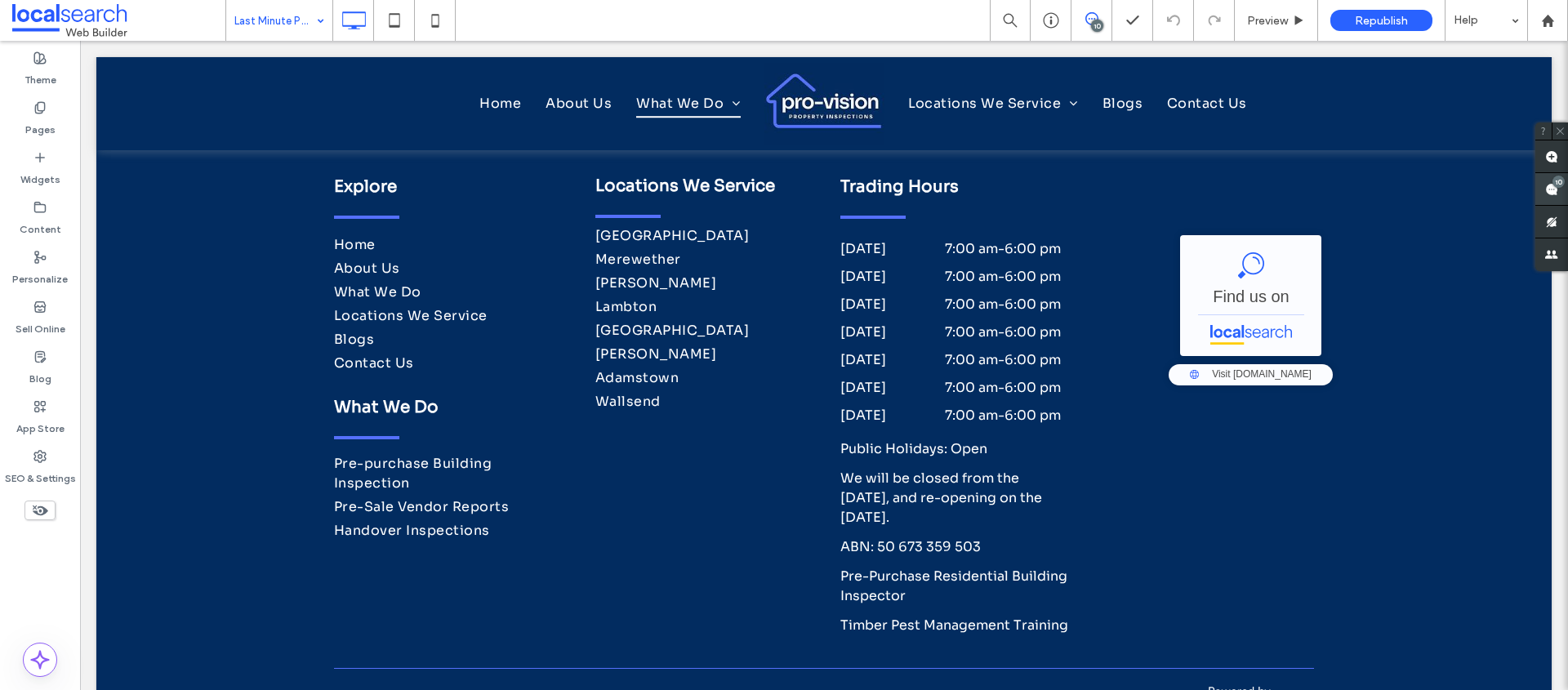
click at [1550, 187] on use at bounding box center [1551, 188] width 13 height 13
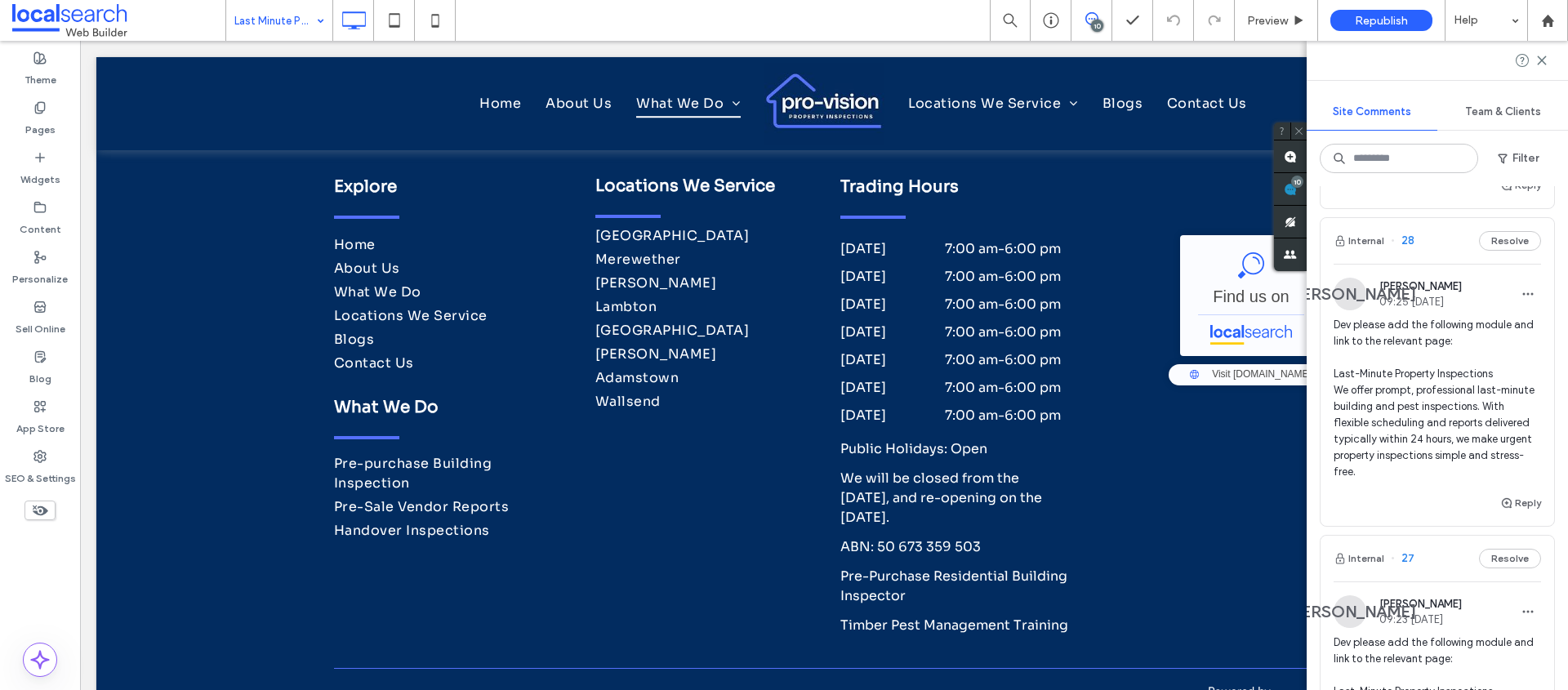
scroll to position [1148, 0]
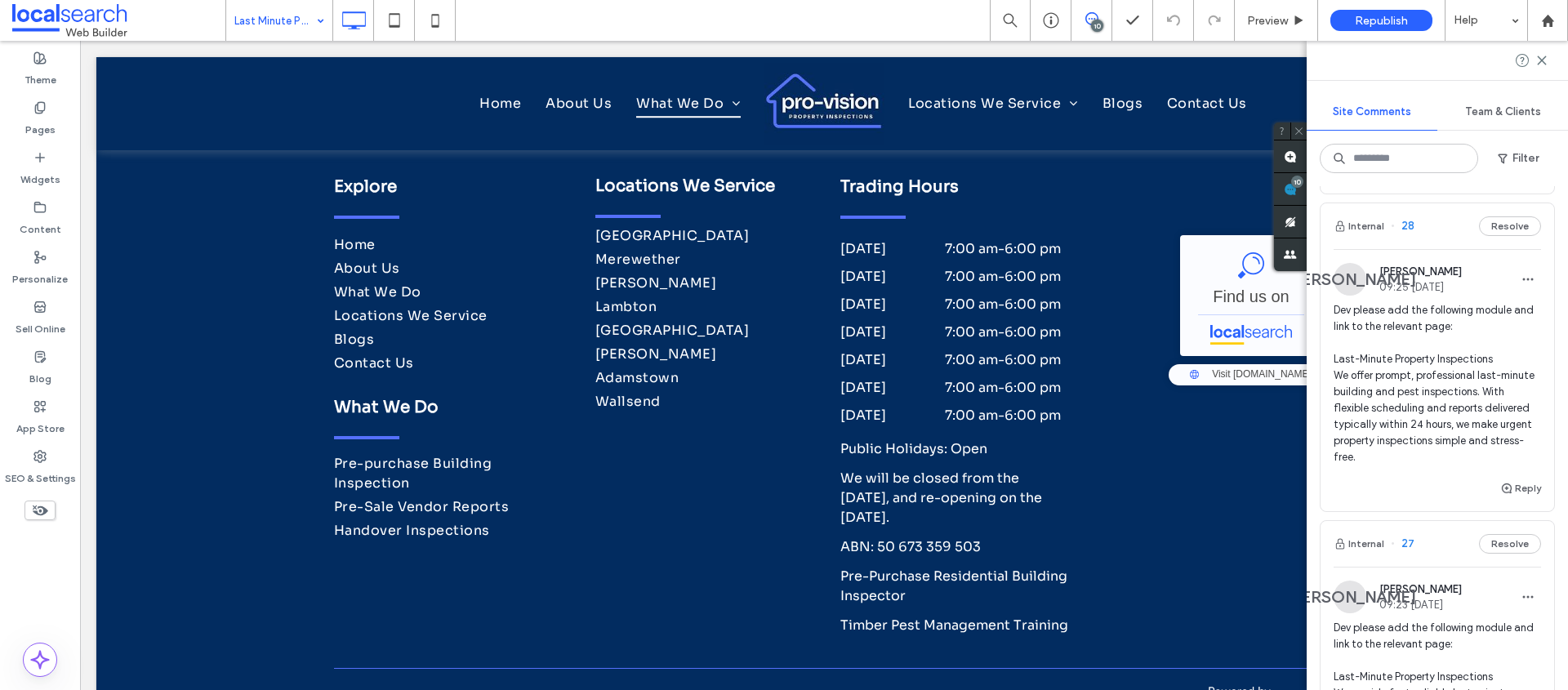
click at [1443, 389] on span "Dev please add the following module and link to the relevant page: Last-Minute …" at bounding box center [1437, 384] width 207 height 164
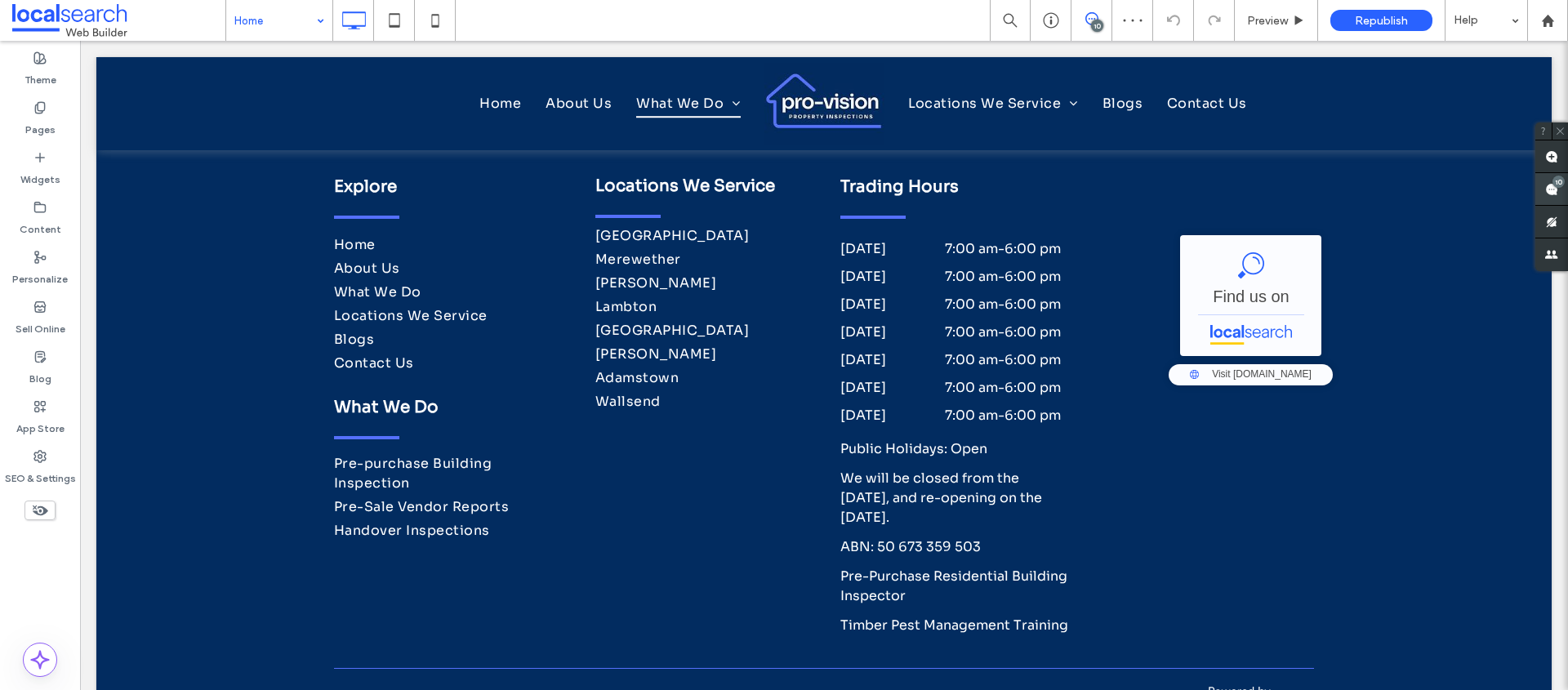
click at [1551, 185] on use at bounding box center [1551, 188] width 13 height 13
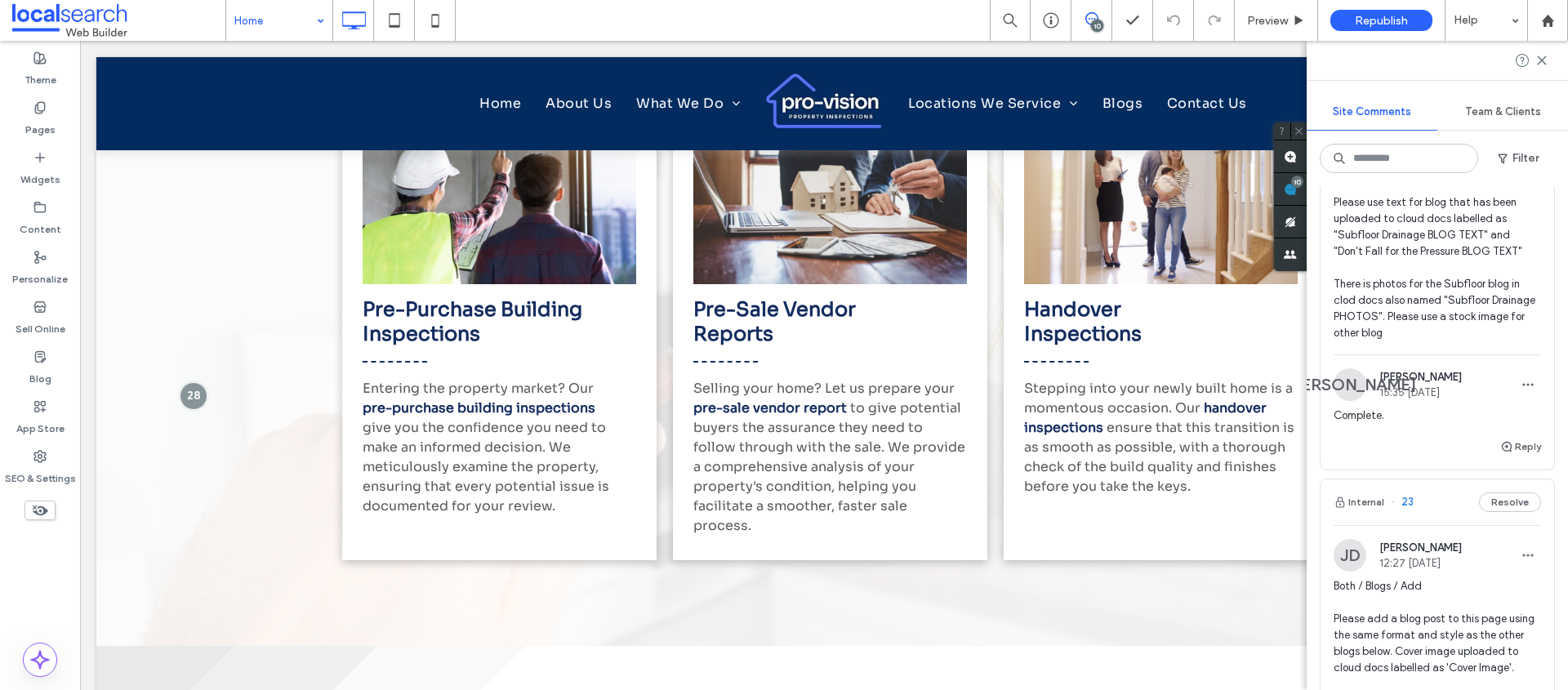
scroll to position [2781, 0]
